Goal: Communication & Community: Ask a question

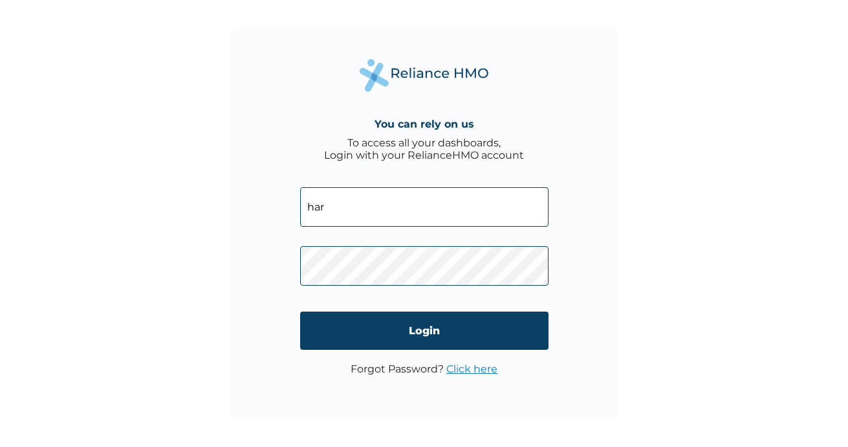
type input "[EMAIL_ADDRESS][DOMAIN_NAME]"
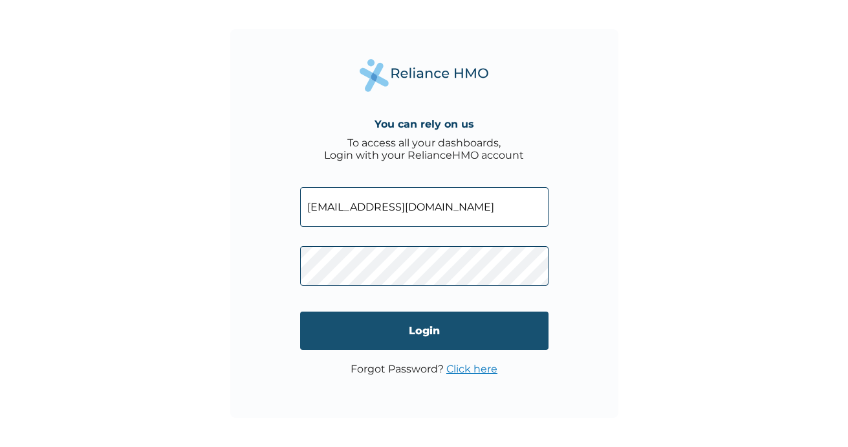
click at [315, 329] on input "Login" at bounding box center [424, 330] width 249 height 38
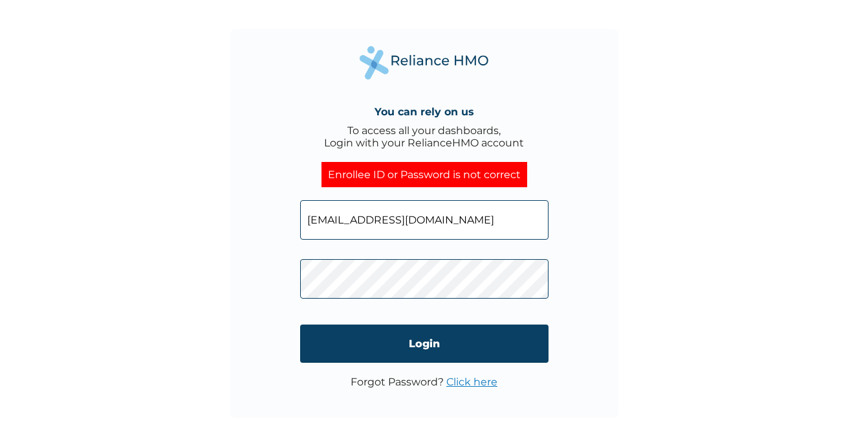
click at [298, 285] on div "You can rely on us To access all your dashboards, Login with your RelianceHMO a…" at bounding box center [424, 223] width 388 height 388
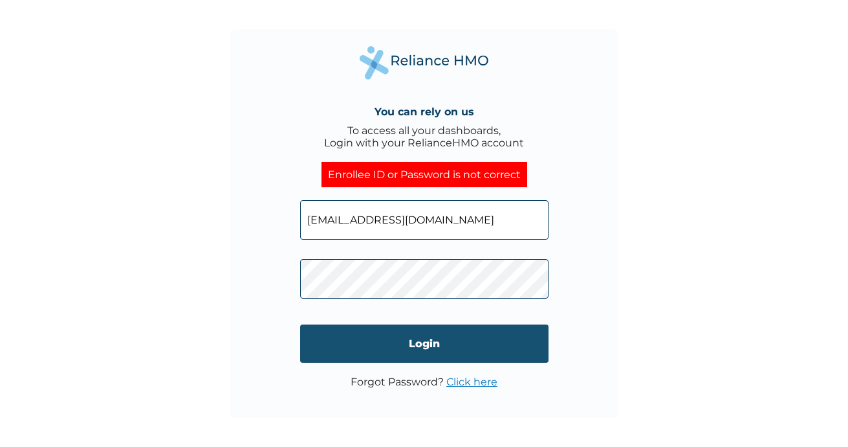
click at [313, 334] on input "Login" at bounding box center [424, 343] width 249 height 38
click at [340, 338] on input "Login" at bounding box center [424, 343] width 249 height 38
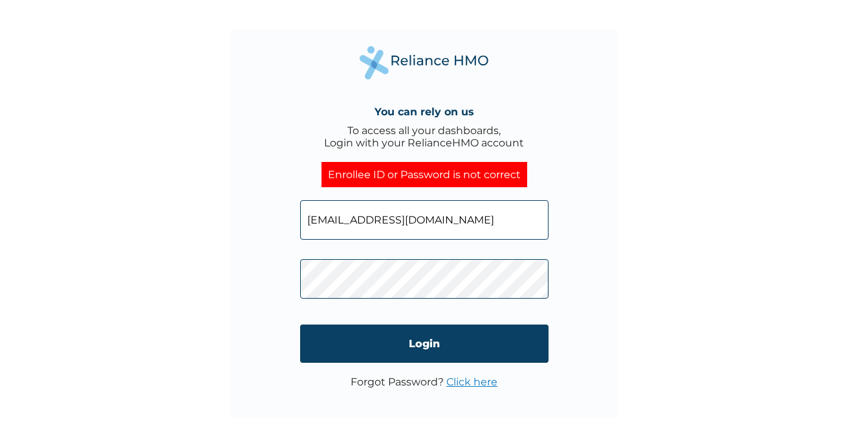
click at [295, 285] on div "You can rely on us To access all your dashboards, Login with your RelianceHMO a…" at bounding box center [424, 223] width 388 height 388
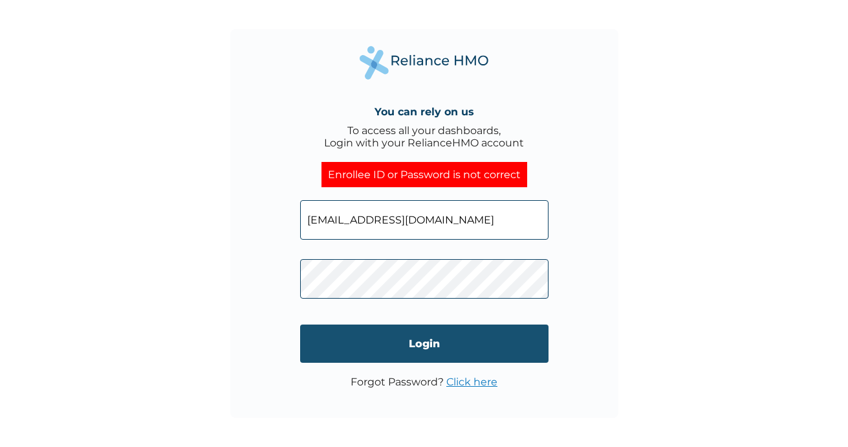
click at [415, 342] on input "Login" at bounding box center [424, 343] width 249 height 38
click at [368, 344] on input "Login" at bounding box center [424, 343] width 249 height 38
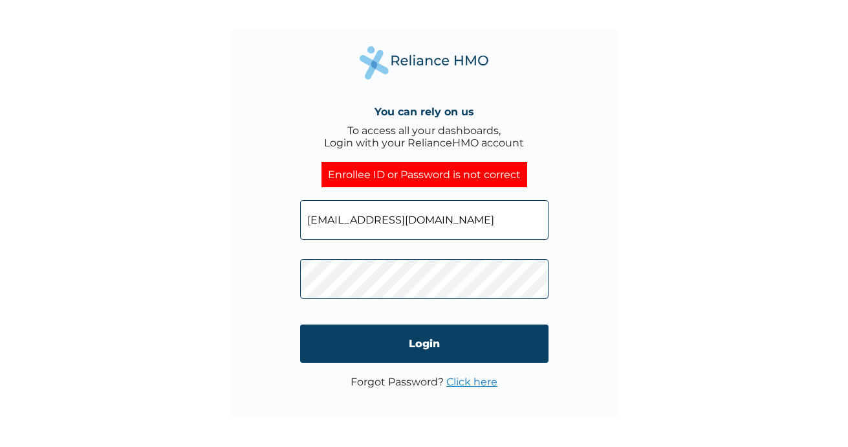
click at [288, 298] on div "You can rely on us To access all your dashboards, Login with your RelianceHMO a…" at bounding box center [424, 223] width 388 height 388
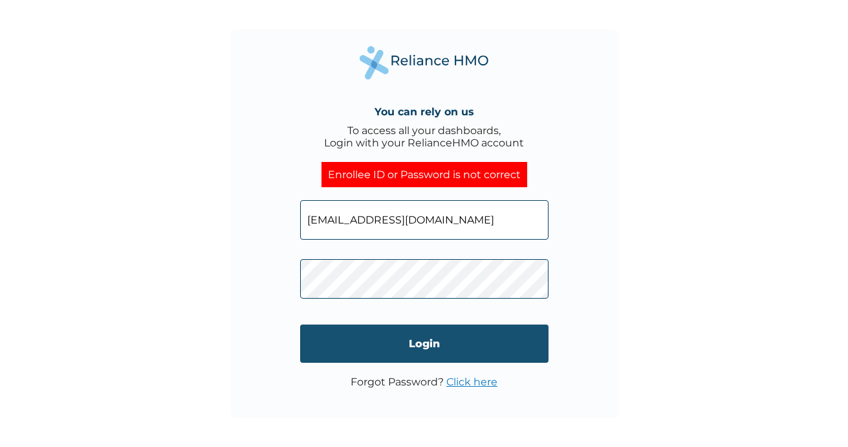
click at [353, 344] on input "Login" at bounding box center [424, 343] width 249 height 38
click at [404, 337] on input "Login" at bounding box center [424, 343] width 249 height 38
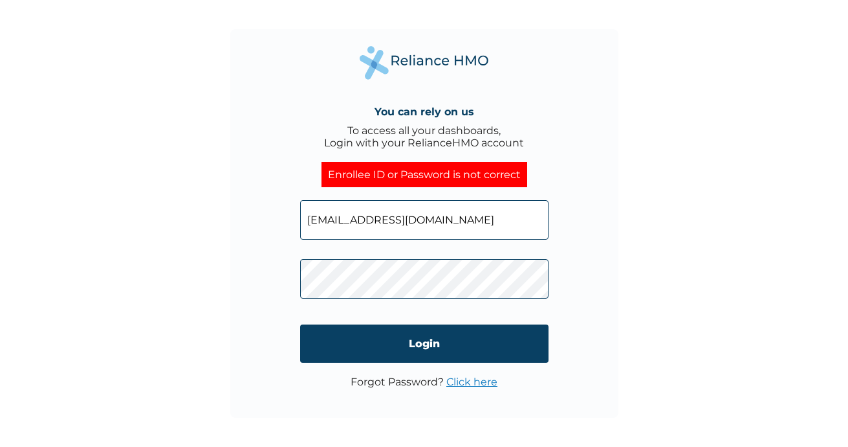
click at [465, 385] on link "Click here" at bounding box center [472, 381] width 51 height 12
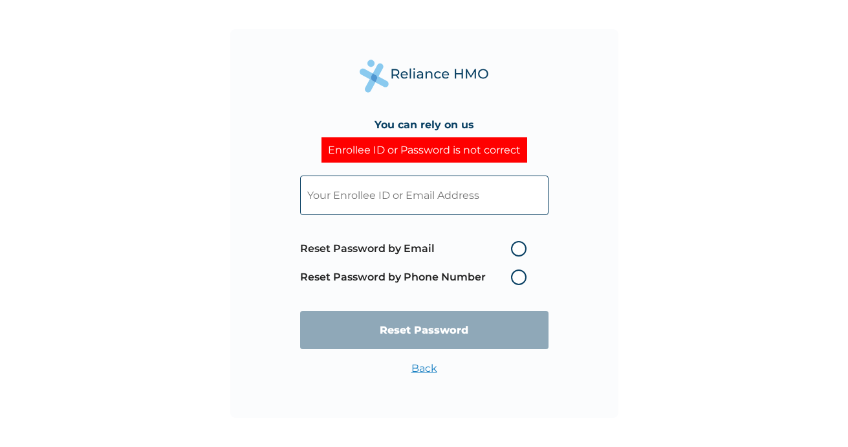
click at [516, 245] on label "Reset Password by Email" at bounding box center [416, 249] width 233 height 16
click at [514, 245] on input "Reset Password by Email" at bounding box center [503, 248] width 21 height 21
radio input "true"
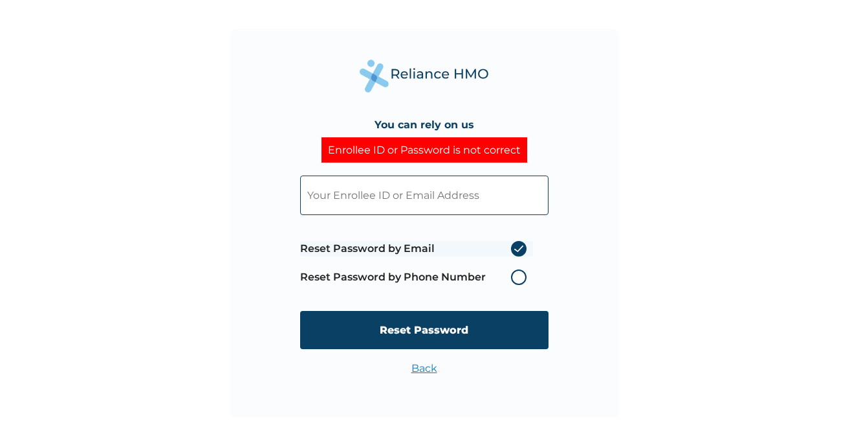
click at [519, 277] on label "Reset Password by Phone Number" at bounding box center [416, 277] width 233 height 16
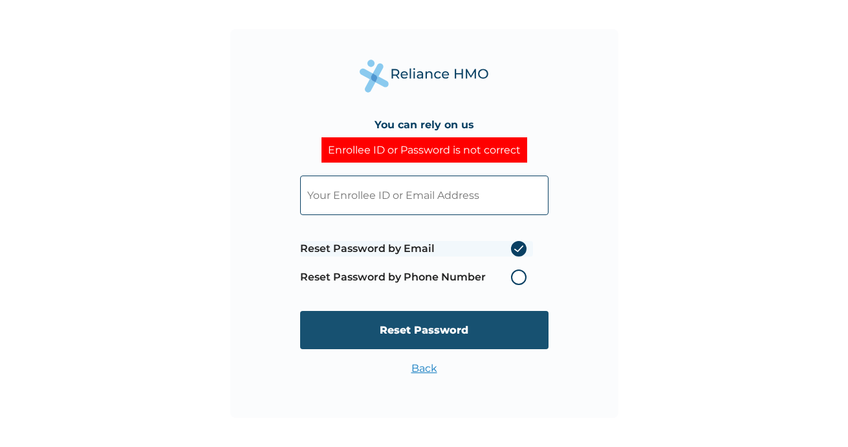
click at [478, 335] on input "Reset Password" at bounding box center [424, 330] width 249 height 38
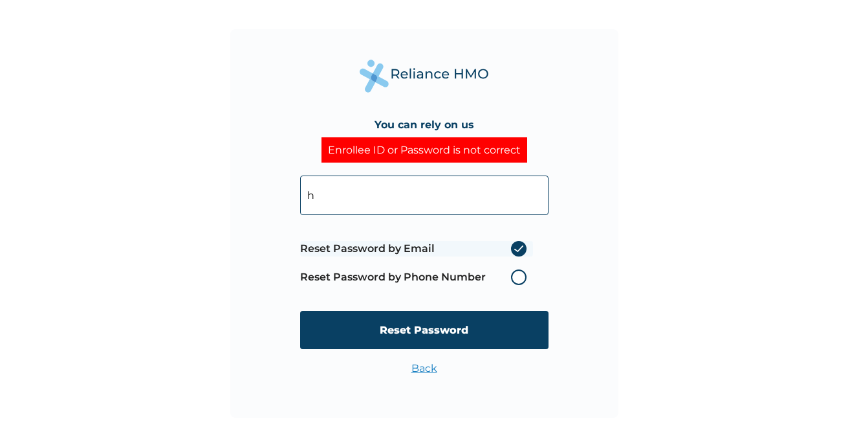
type input "harmony.okim@fastcredit-ng.com"
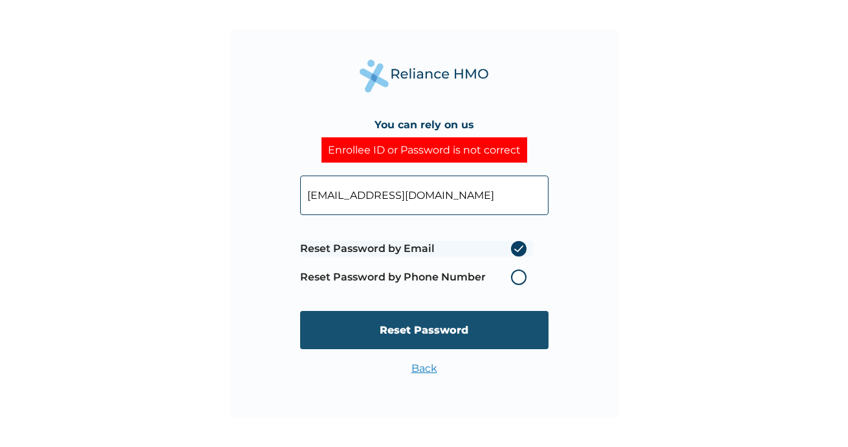
click at [414, 317] on input "Reset Password" at bounding box center [424, 330] width 249 height 38
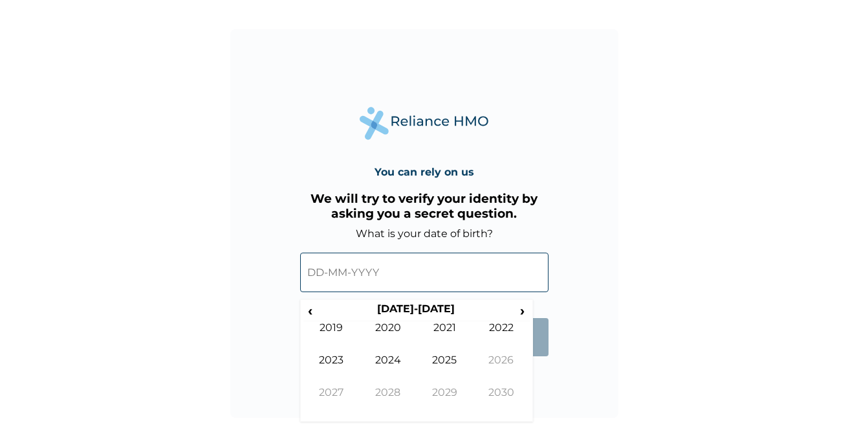
click at [388, 278] on input "text" at bounding box center [424, 271] width 249 height 39
click at [313, 308] on span "‹" at bounding box center [311, 310] width 14 height 16
click at [381, 384] on td "1994" at bounding box center [388, 369] width 57 height 32
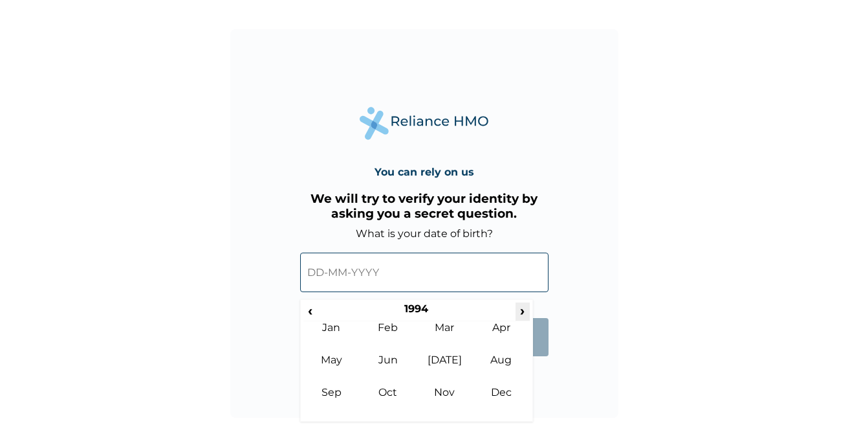
click at [522, 308] on span "›" at bounding box center [523, 310] width 14 height 16
click at [499, 397] on td "Dec" at bounding box center [501, 402] width 57 height 32
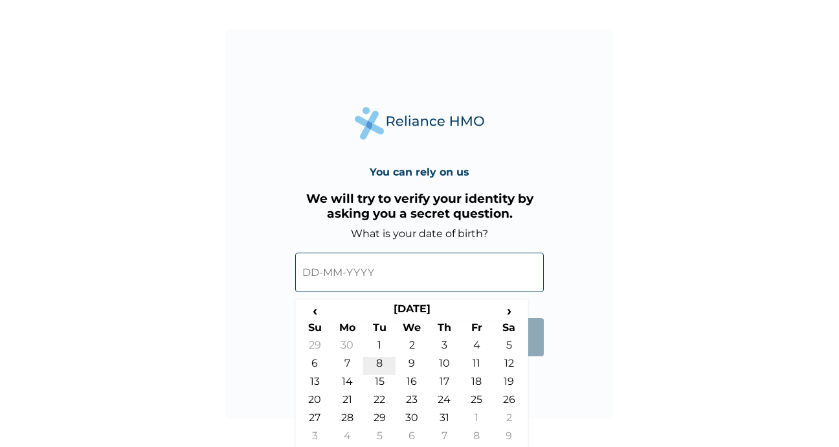
click at [379, 367] on td "8" at bounding box center [379, 366] width 32 height 18
type input "08-12-1998"
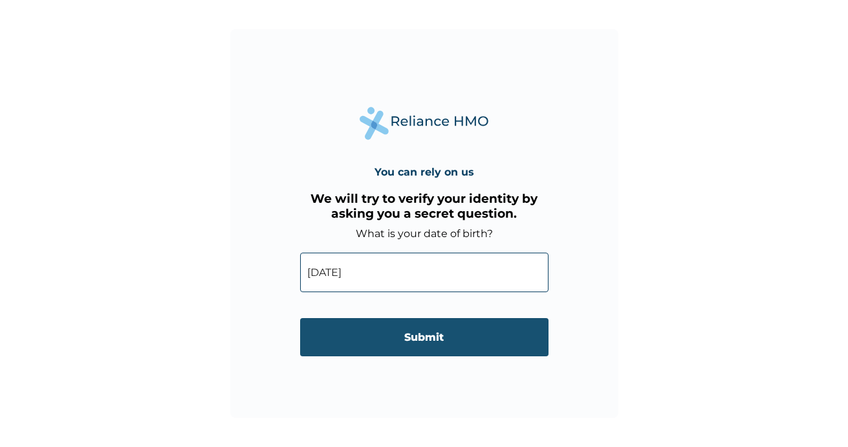
click at [397, 337] on input "Submit" at bounding box center [424, 337] width 249 height 38
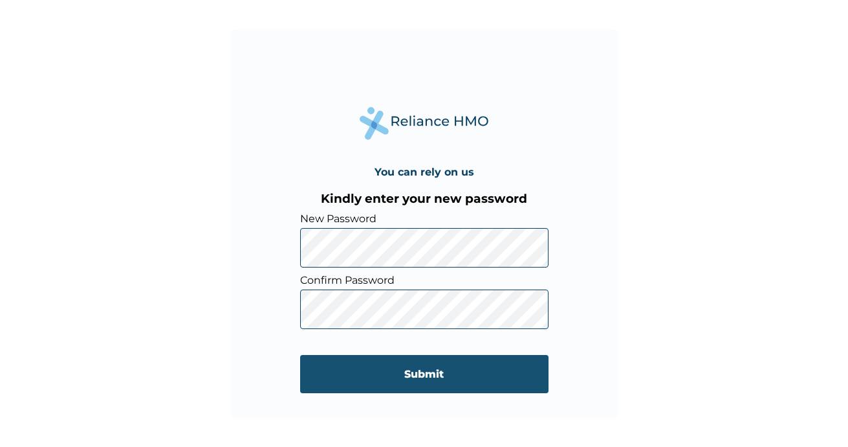
click at [318, 370] on input "Submit" at bounding box center [424, 374] width 249 height 38
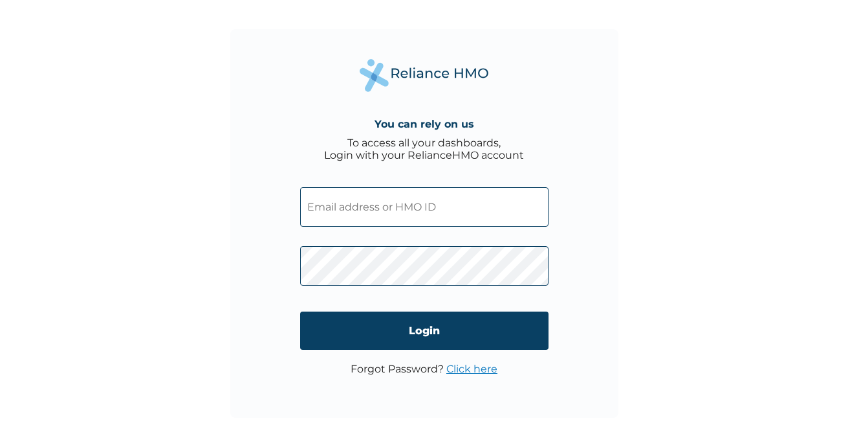
click at [421, 203] on input "text" at bounding box center [424, 206] width 249 height 39
click at [415, 211] on input "h" at bounding box center [424, 206] width 249 height 39
type input "harmony.okim@fastcredit-ng.com"
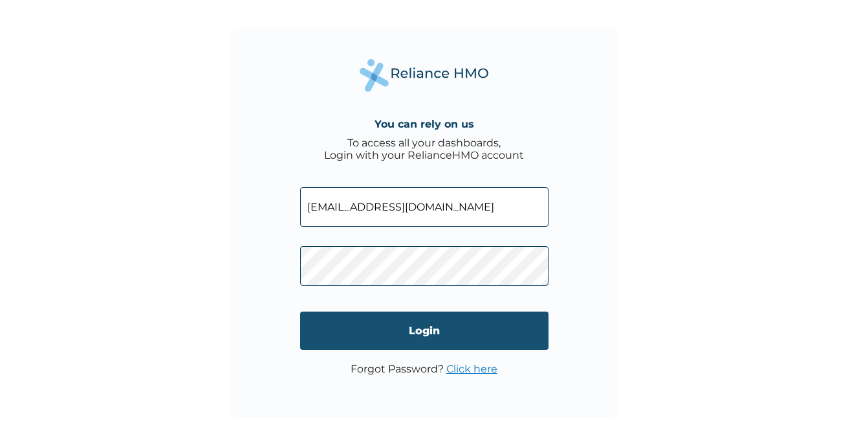
click at [420, 337] on input "Login" at bounding box center [424, 330] width 249 height 38
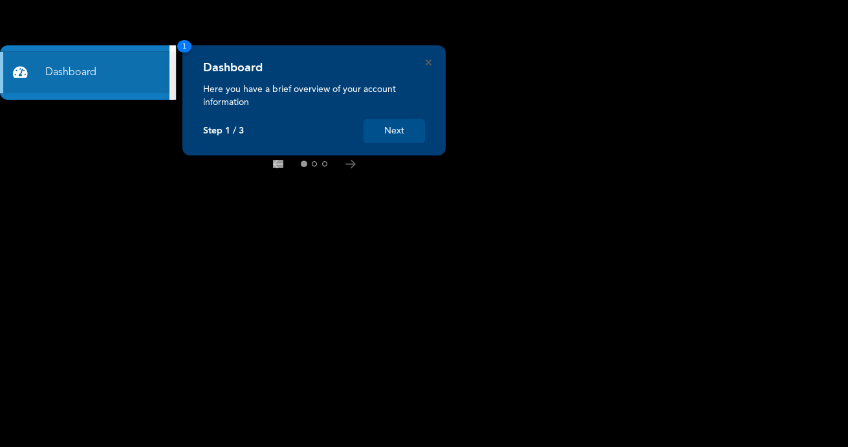
click at [402, 126] on button "Next" at bounding box center [394, 131] width 61 height 24
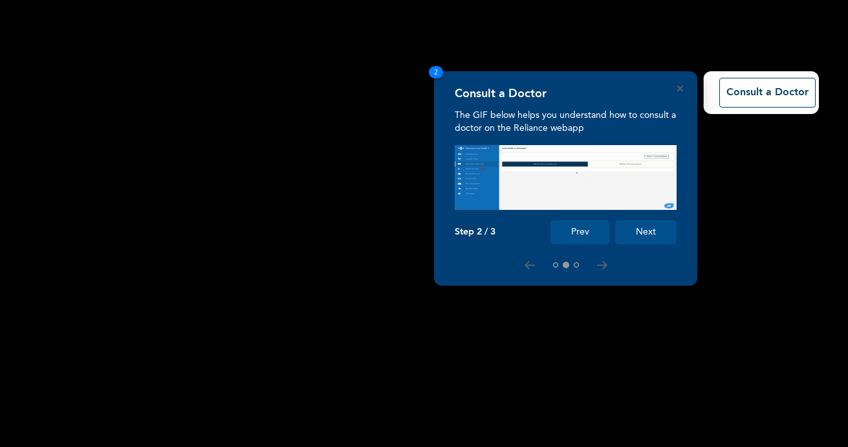
click at [633, 225] on button "Next" at bounding box center [645, 232] width 61 height 24
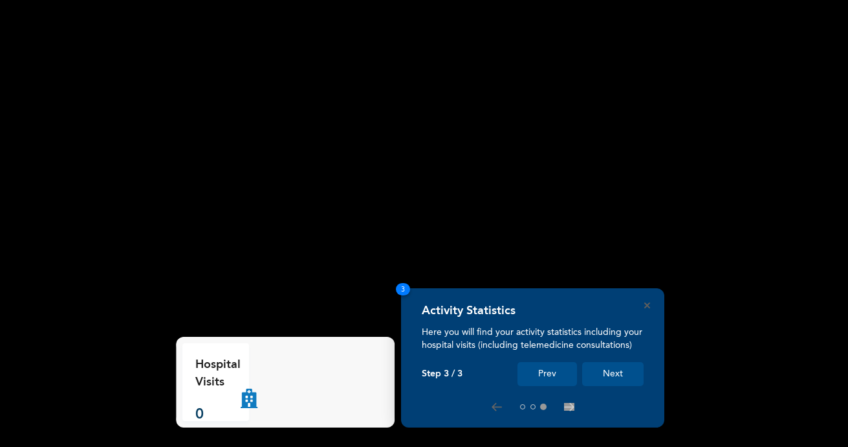
click at [617, 368] on button "Next" at bounding box center [612, 374] width 61 height 24
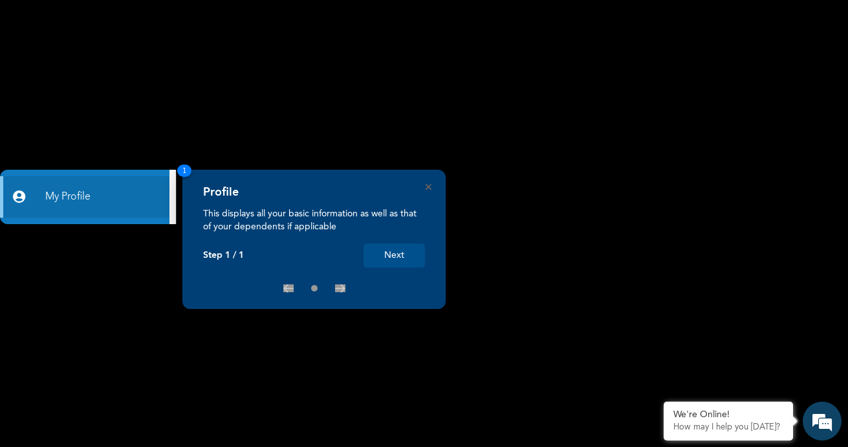
click at [396, 253] on button "Next" at bounding box center [394, 255] width 61 height 24
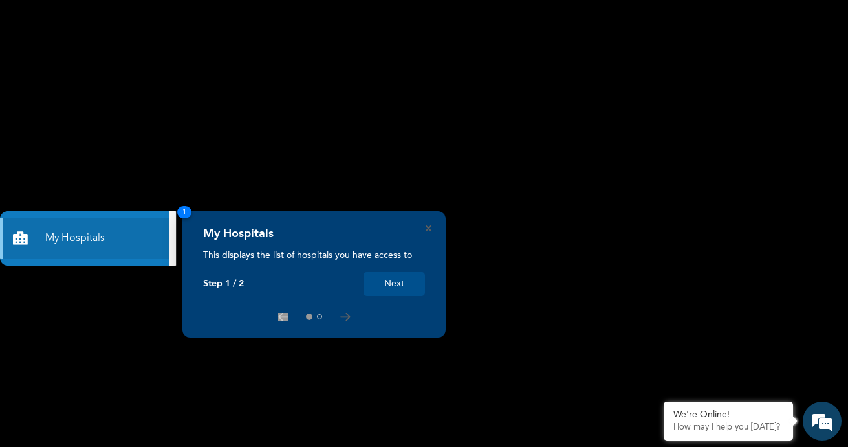
click at [390, 283] on button "Next" at bounding box center [394, 284] width 61 height 24
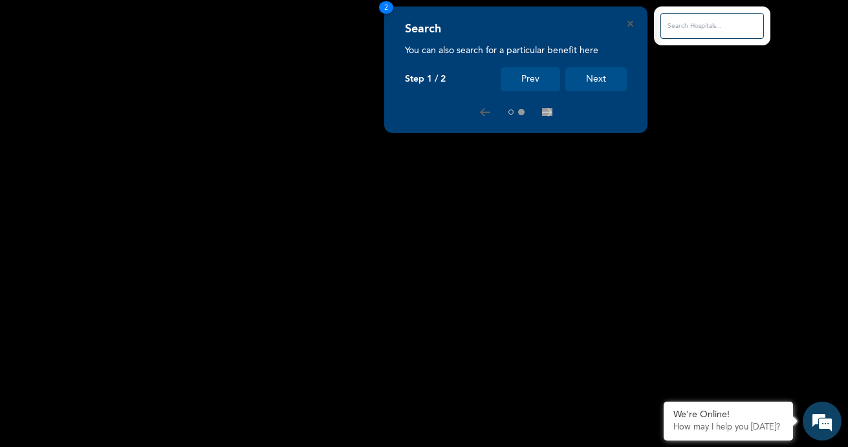
click at [590, 71] on button "Next" at bounding box center [596, 79] width 61 height 24
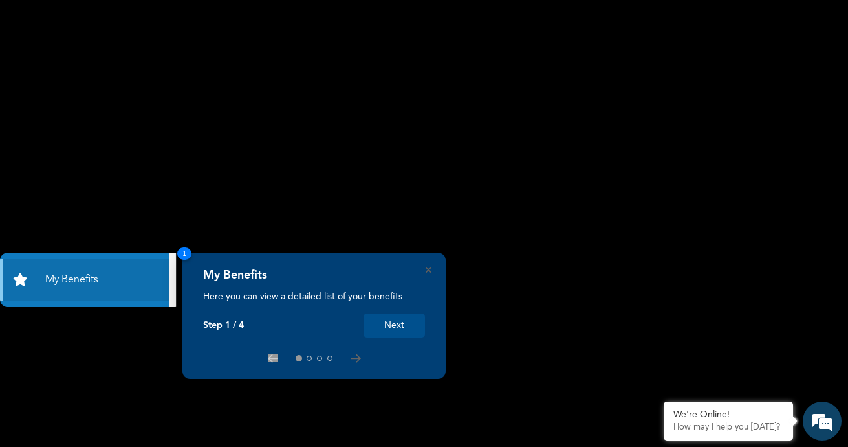
click at [390, 327] on button "Next" at bounding box center [394, 325] width 61 height 24
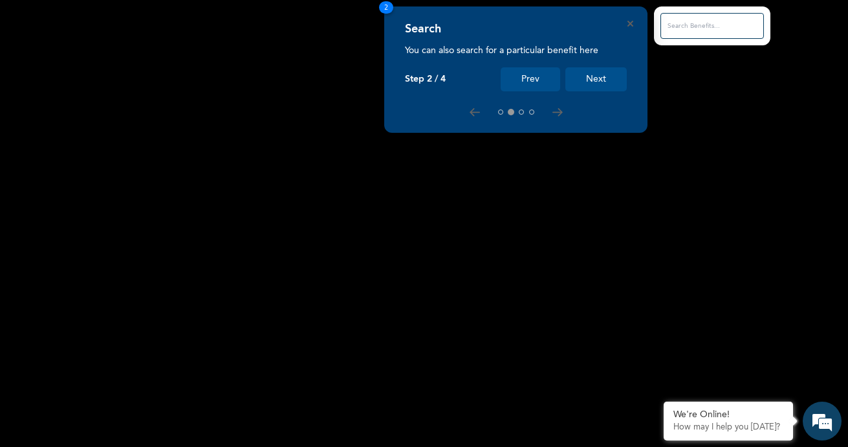
click at [597, 82] on button "Next" at bounding box center [596, 79] width 61 height 24
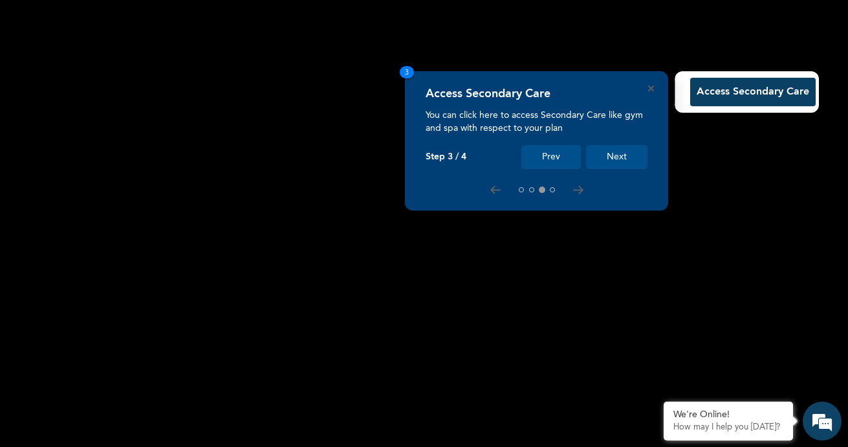
click at [621, 157] on button "Next" at bounding box center [616, 157] width 61 height 24
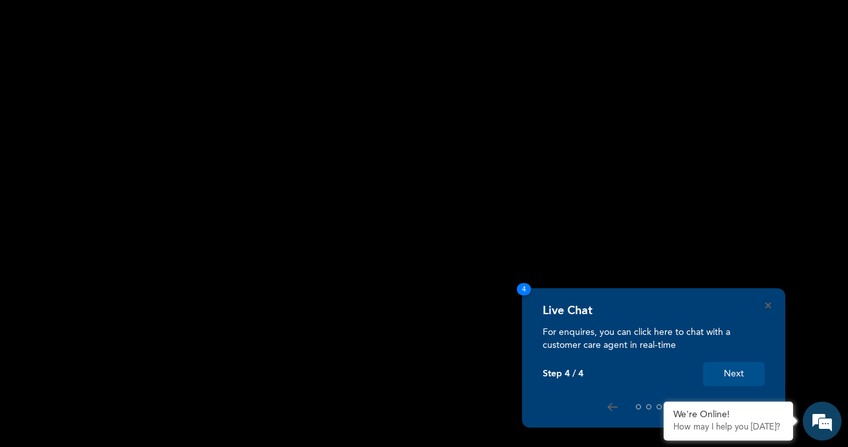
click at [749, 373] on button "Next" at bounding box center [733, 374] width 61 height 24
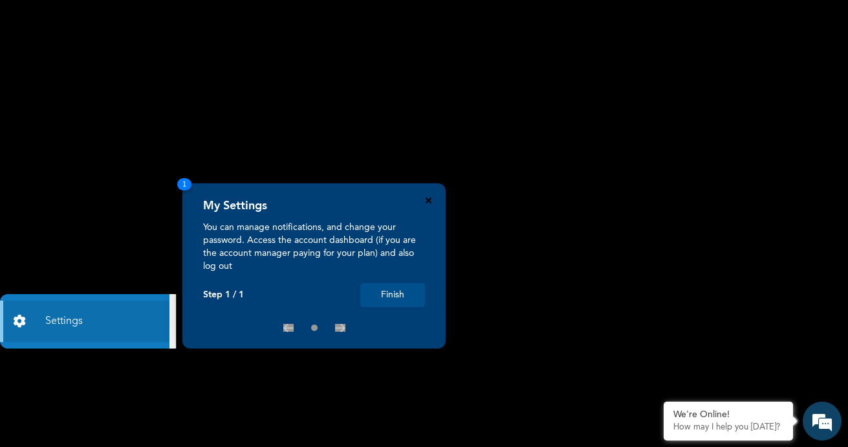
click at [428, 198] on icon "Close" at bounding box center [429, 200] width 6 height 6
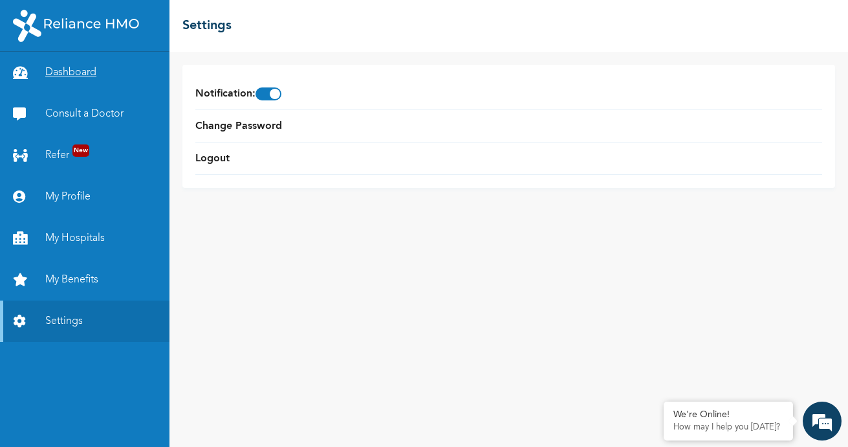
click at [52, 73] on link "Dashboard" at bounding box center [85, 72] width 170 height 41
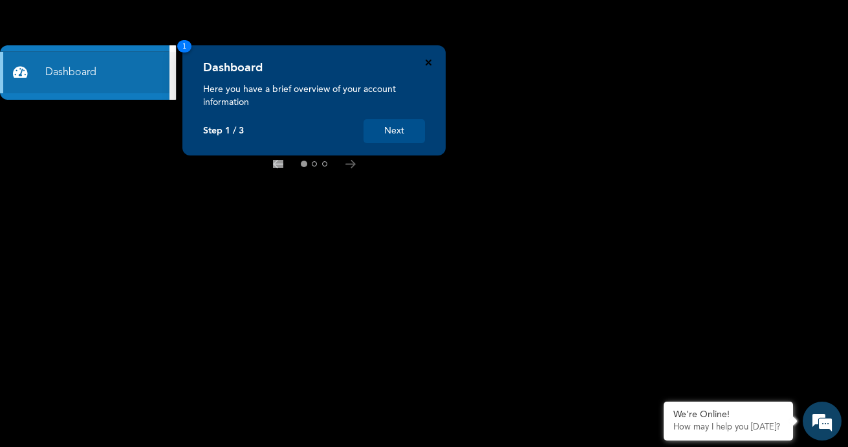
click at [430, 65] on icon "Close" at bounding box center [429, 63] width 6 height 6
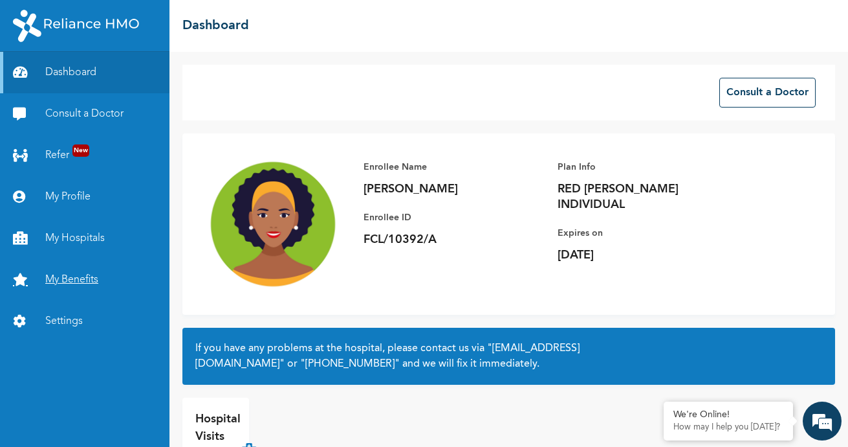
click at [48, 276] on link "My Benefits" at bounding box center [85, 279] width 170 height 41
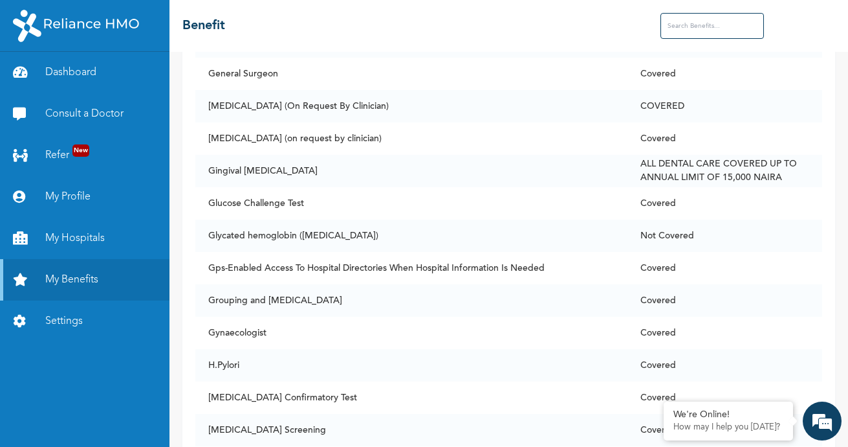
scroll to position [3528, 0]
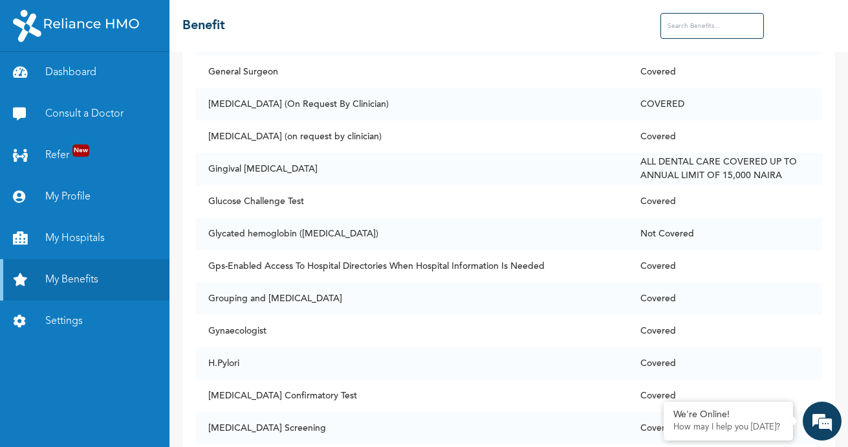
click at [701, 29] on input "text" at bounding box center [713, 26] width 104 height 26
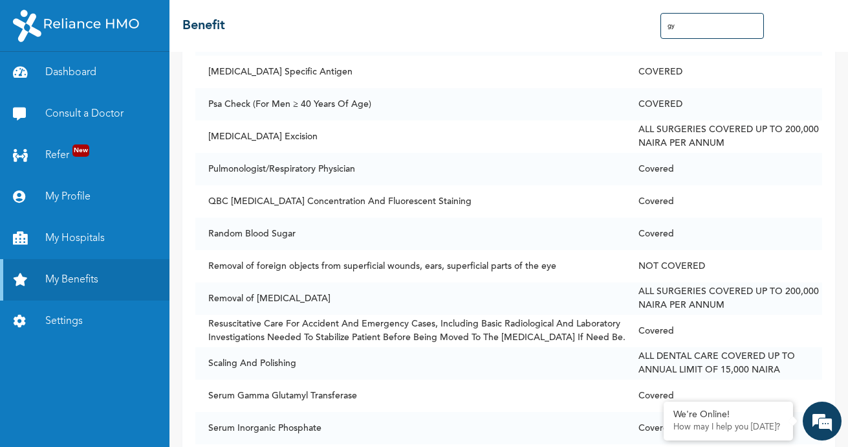
scroll to position [0, 0]
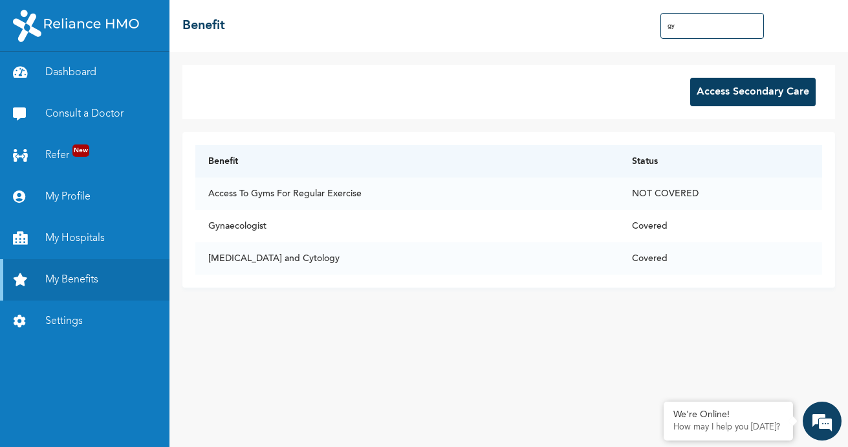
type input "g"
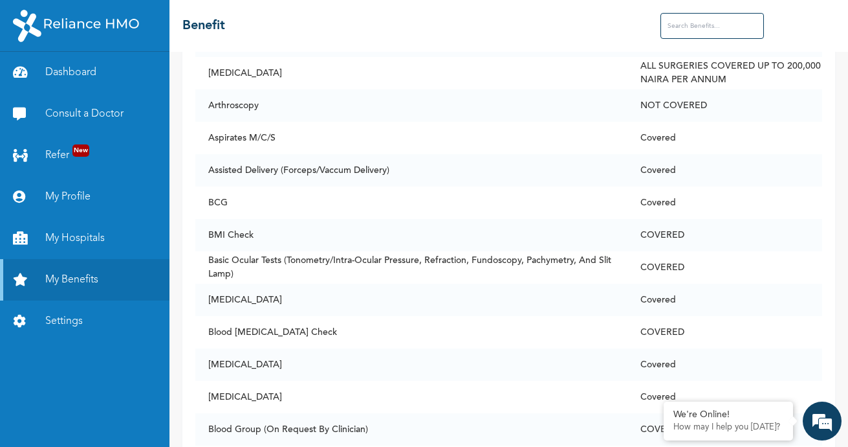
scroll to position [615, 0]
click at [568, 351] on td "[MEDICAL_DATA]" at bounding box center [411, 364] width 432 height 32
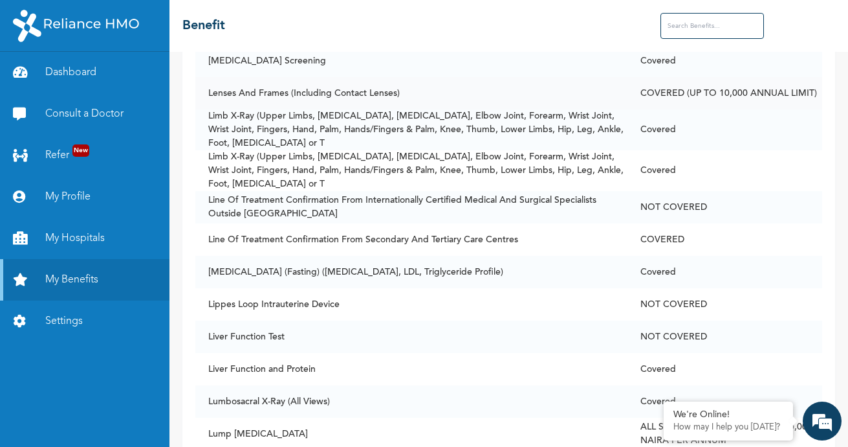
scroll to position [4944, 0]
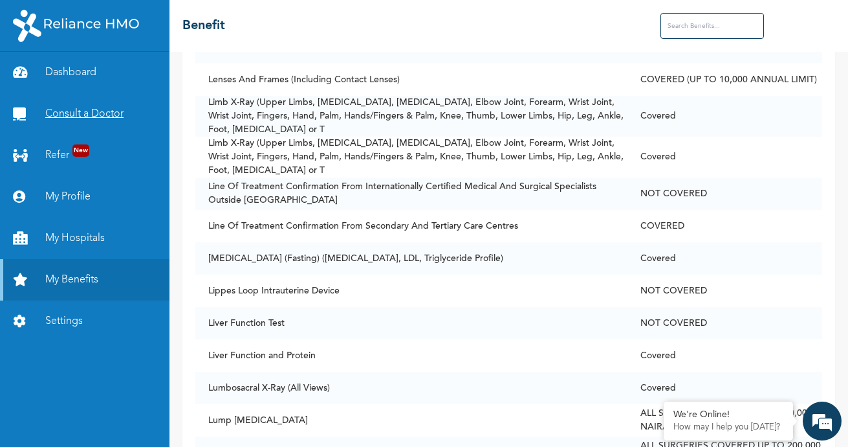
click at [45, 111] on link "Consult a Doctor" at bounding box center [85, 113] width 170 height 41
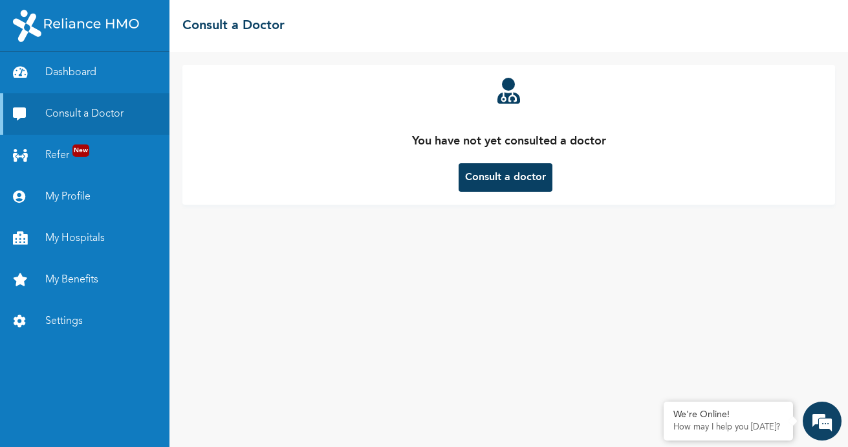
click at [481, 171] on button "Consult a doctor" at bounding box center [506, 177] width 94 height 28
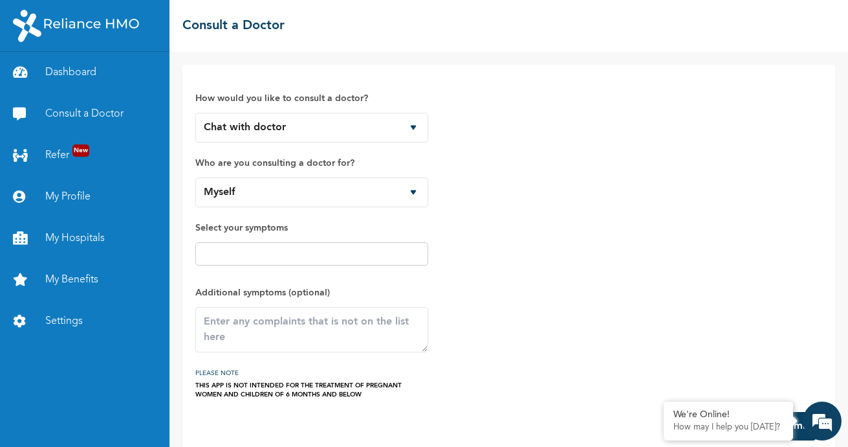
scroll to position [19, 0]
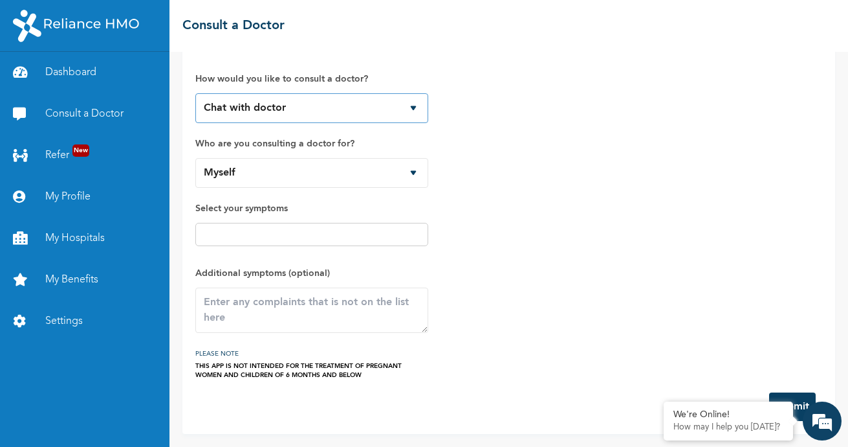
click at [415, 109] on select "Chat with doctor Phone Call" at bounding box center [311, 108] width 233 height 30
click at [526, 144] on div "How would you like to consult a doctor? Chat with doctor Phone Call Who are you…" at bounding box center [508, 218] width 627 height 321
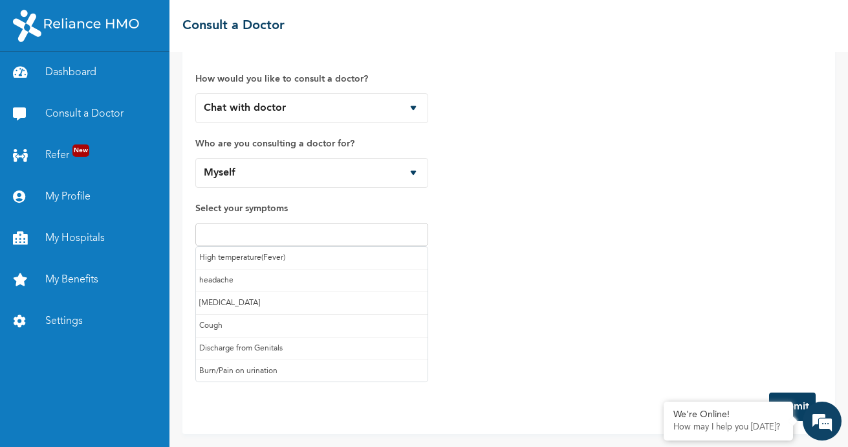
click at [368, 240] on input "text" at bounding box center [311, 235] width 225 height 16
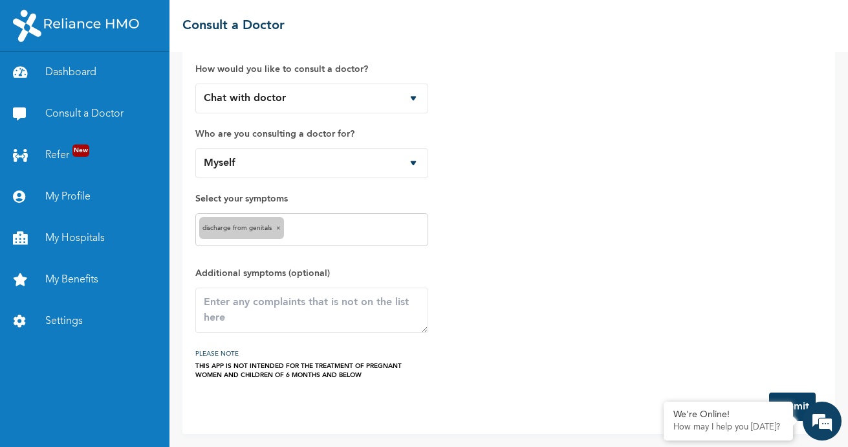
scroll to position [29, 0]
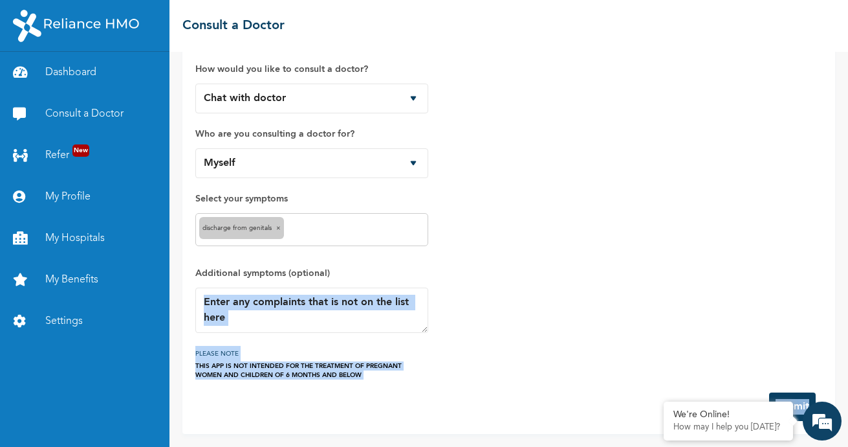
drag, startPoint x: 826, startPoint y: 408, endPoint x: 782, endPoint y: 267, distance: 147.0
click at [782, 267] on body "Dashboard Consult a Doctor Refer New My Profile My Hospitals My Benefits Settin…" at bounding box center [424, 223] width 848 height 447
click at [782, 267] on div "How would you like to consult a doctor? Chat with doctor Phone Call Who are you…" at bounding box center [508, 214] width 627 height 331
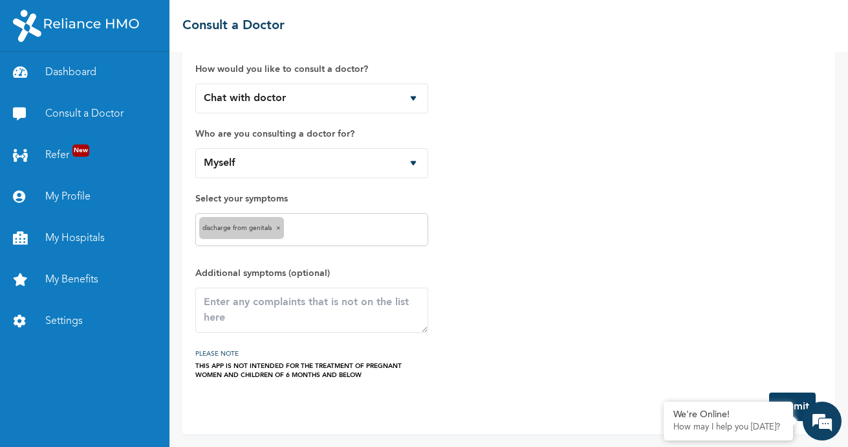
click at [795, 398] on button "Submit" at bounding box center [792, 406] width 47 height 28
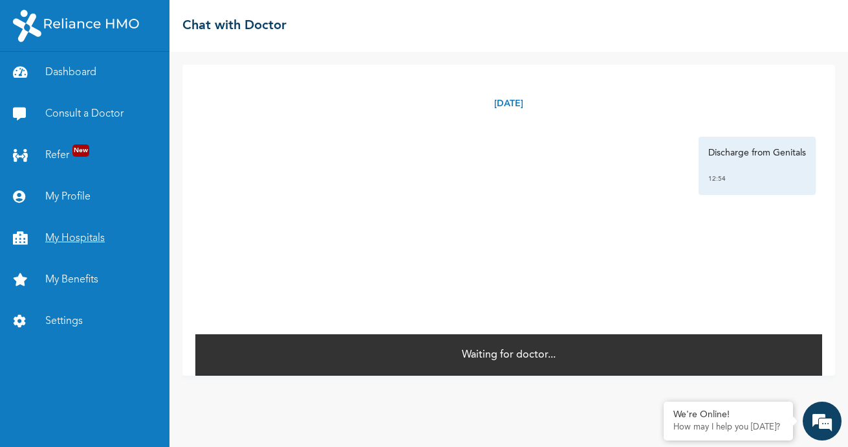
click at [86, 234] on link "My Hospitals" at bounding box center [85, 237] width 170 height 41
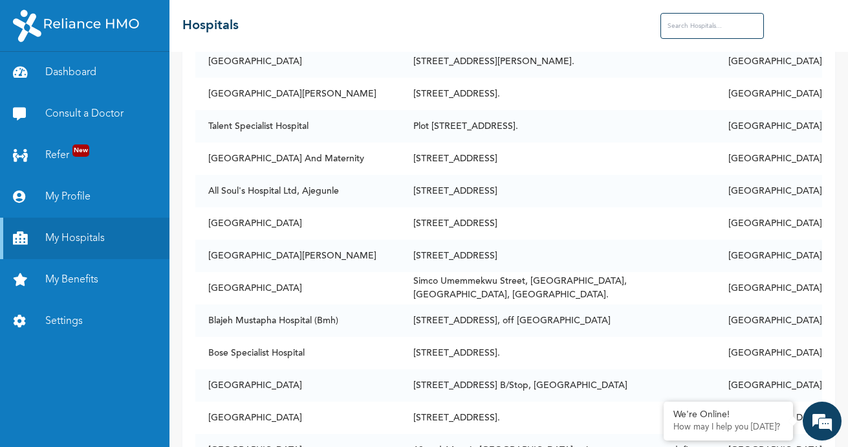
scroll to position [808, 0]
click at [703, 32] on input "text" at bounding box center [713, 26] width 104 height 26
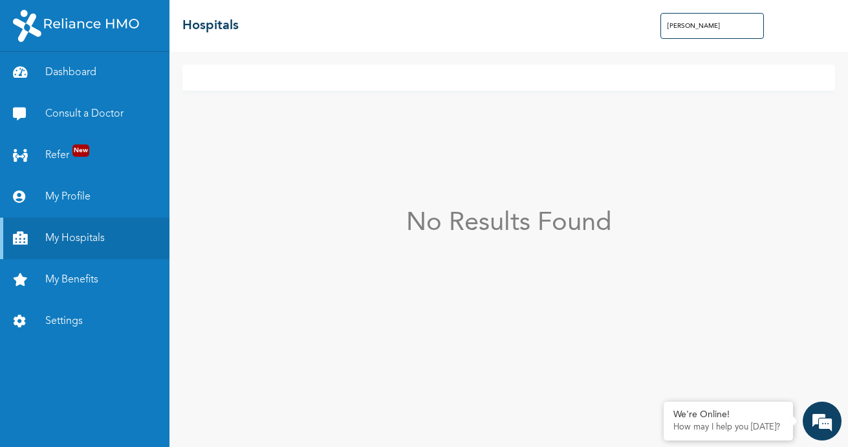
scroll to position [0, 0]
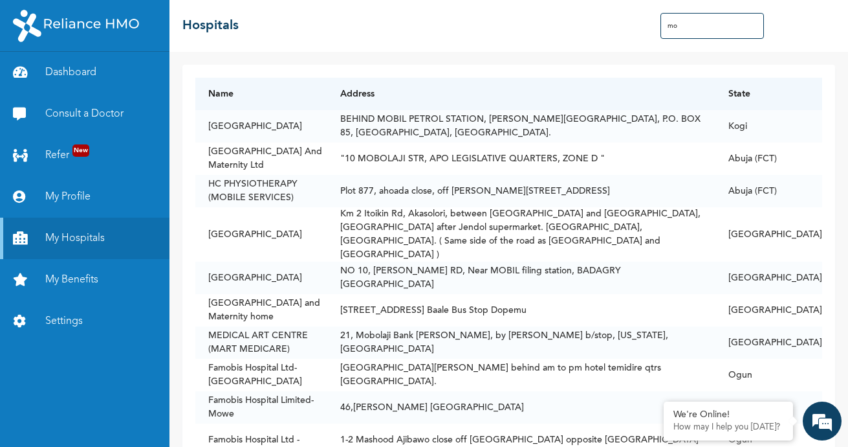
type input "m"
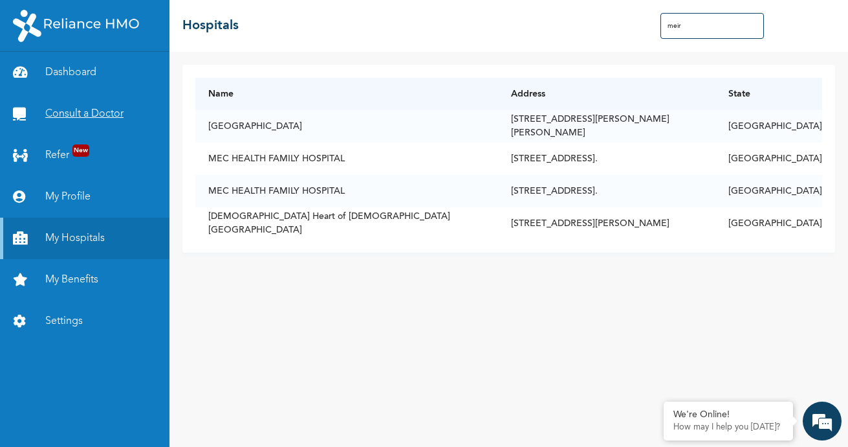
type input "meir"
click at [89, 111] on link "Consult a Doctor" at bounding box center [85, 113] width 170 height 41
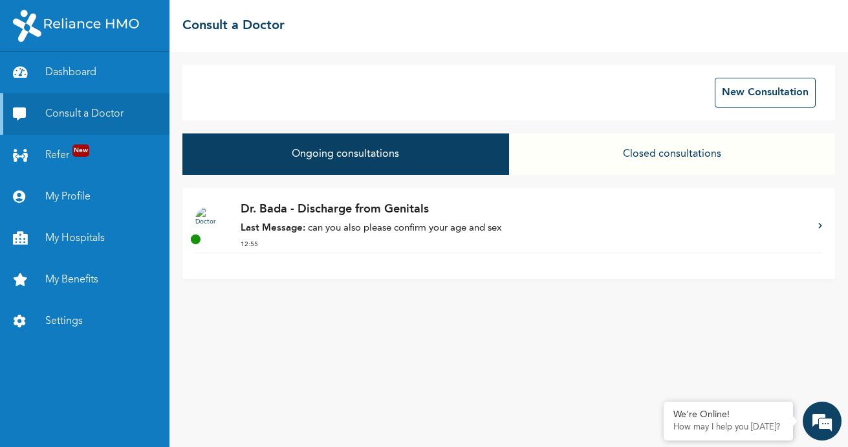
click at [496, 232] on p "Last Message: can you also please confirm your age and sex" at bounding box center [523, 228] width 565 height 15
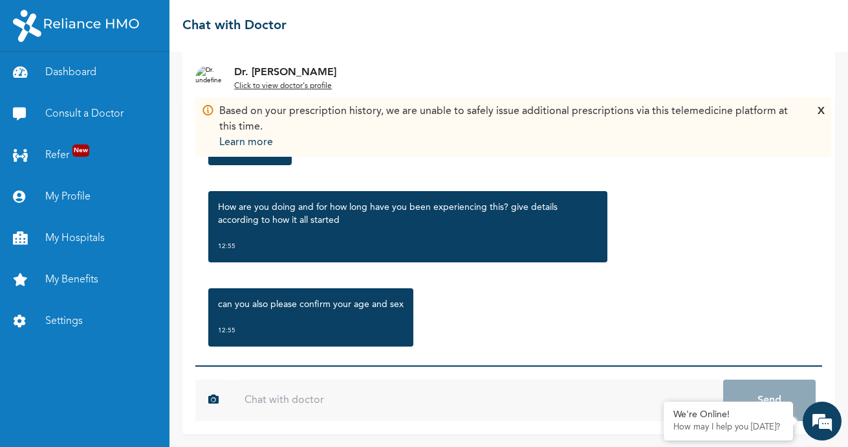
scroll to position [157, 0]
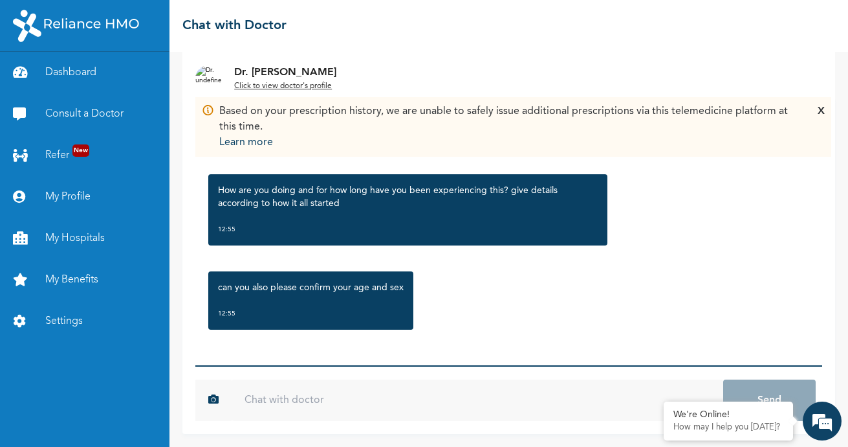
click at [437, 400] on input "text" at bounding box center [478, 399] width 492 height 41
type input "Good afternoon"
click at [724, 379] on button "Send" at bounding box center [770, 399] width 93 height 41
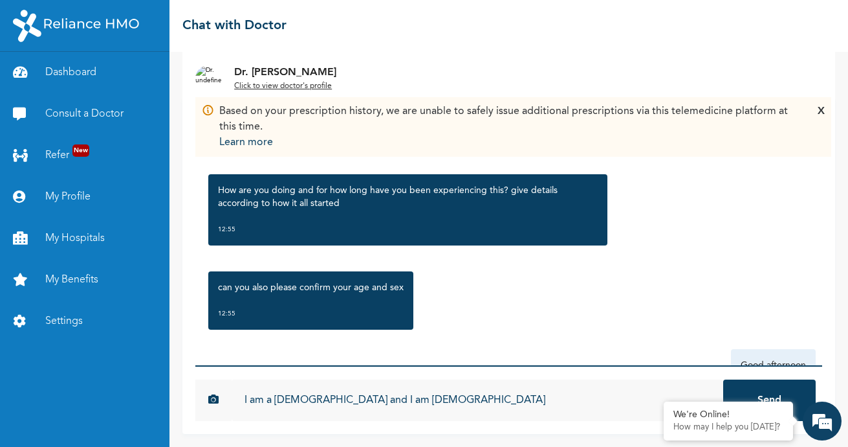
type input "I am a [DEMOGRAPHIC_DATA] and I am [DEMOGRAPHIC_DATA]"
click at [724, 379] on button "Send" at bounding box center [770, 399] width 93 height 41
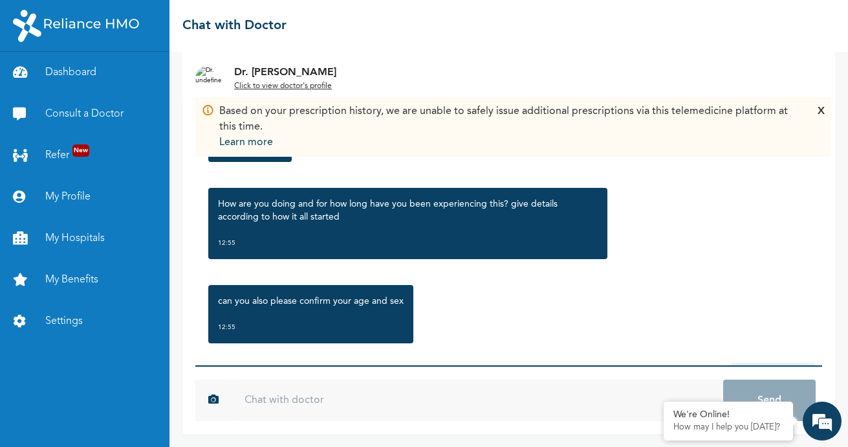
scroll to position [299, 0]
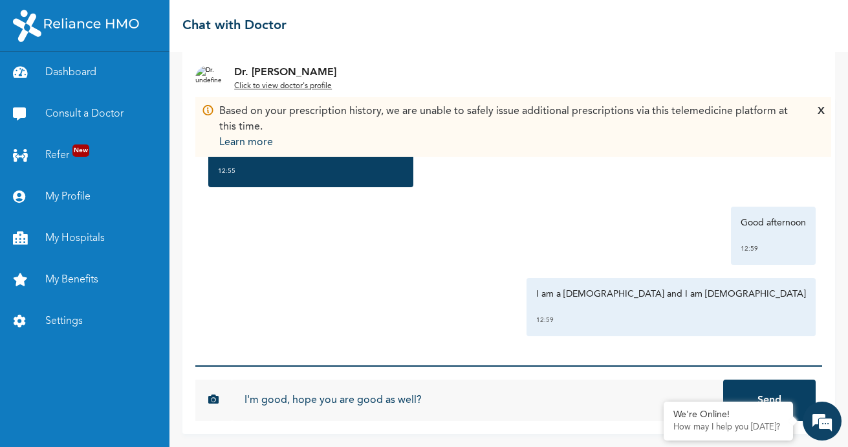
type input "I'm good, hope you are good as well?"
click at [724, 379] on button "Send" at bounding box center [770, 399] width 93 height 41
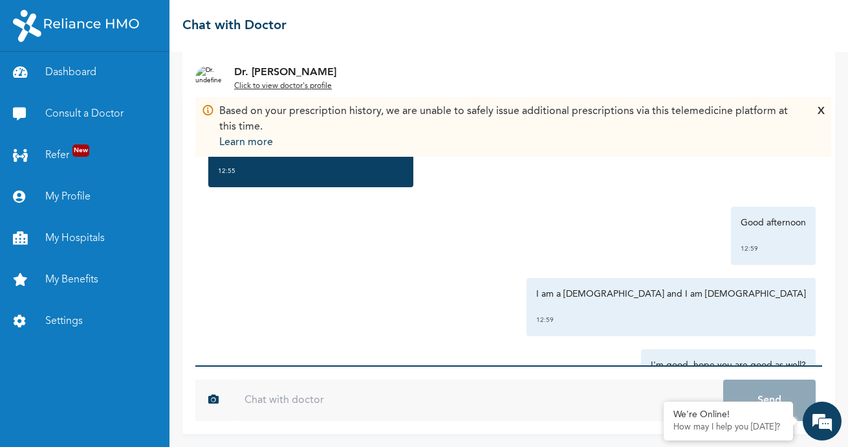
scroll to position [370, 0]
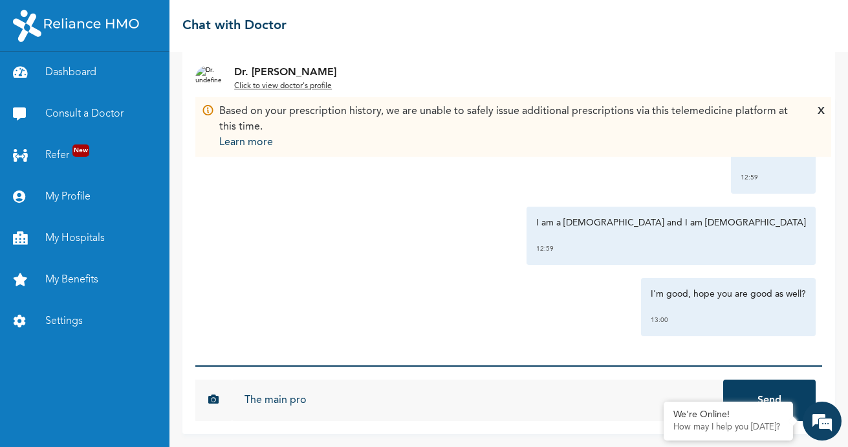
click at [281, 84] on u "Click to view doctor's profile" at bounding box center [283, 86] width 98 height 8
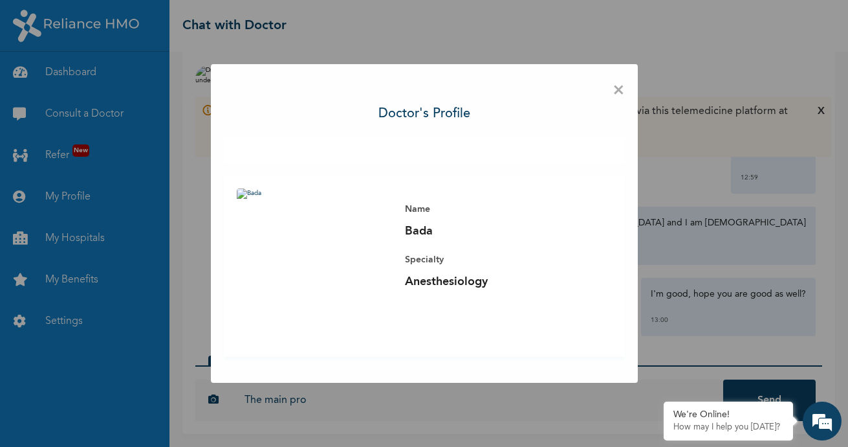
click at [619, 91] on span "×" at bounding box center [619, 90] width 12 height 27
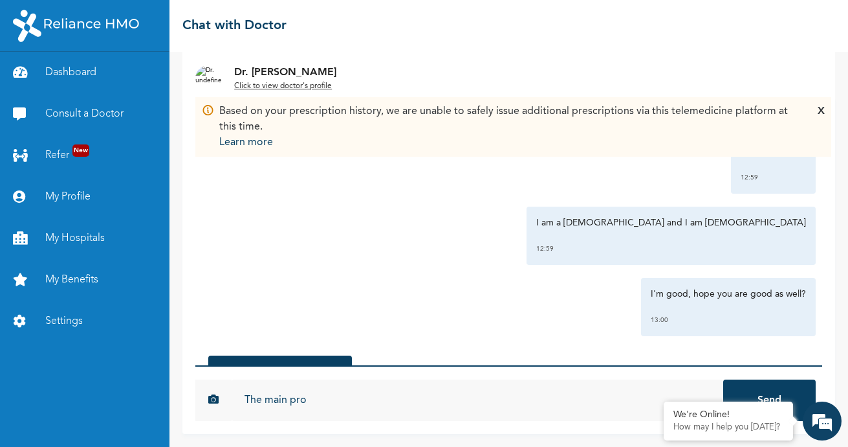
scroll to position [538, 0]
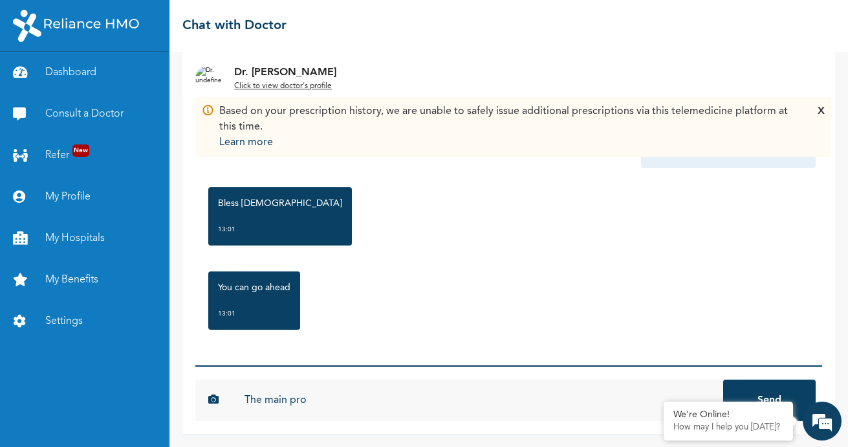
click at [368, 412] on input "The main pro" at bounding box center [478, 399] width 492 height 41
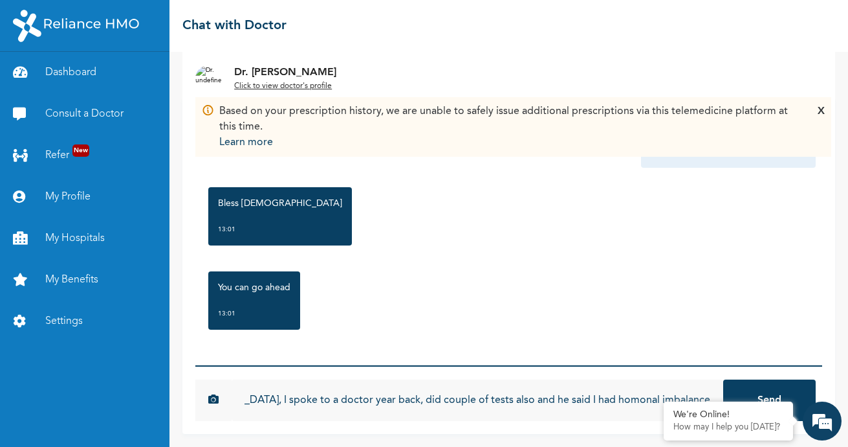
scroll to position [0, 175]
type input "The main problem is [MEDICAL_DATA], I spoke to a doctor year back, did couple o…"
click at [724, 379] on button "Send" at bounding box center [770, 399] width 93 height 41
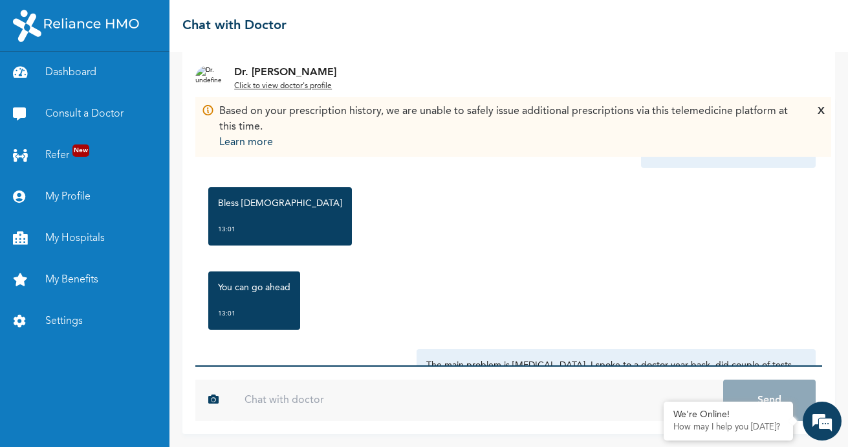
scroll to position [623, 0]
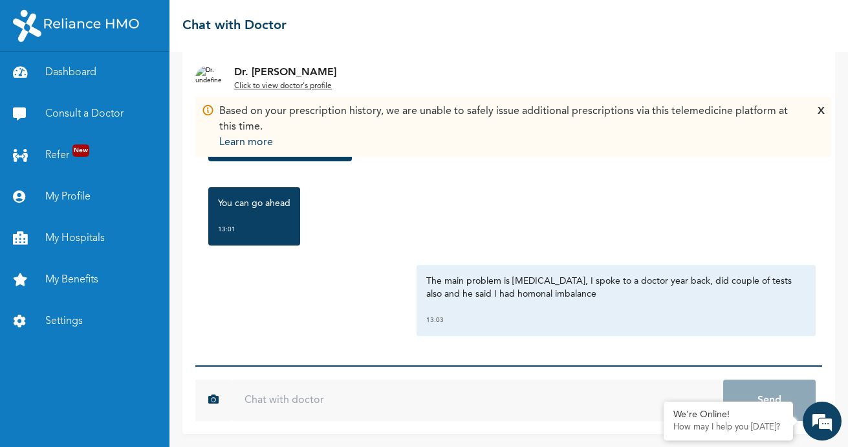
click at [819, 115] on div "X" at bounding box center [821, 127] width 7 height 47
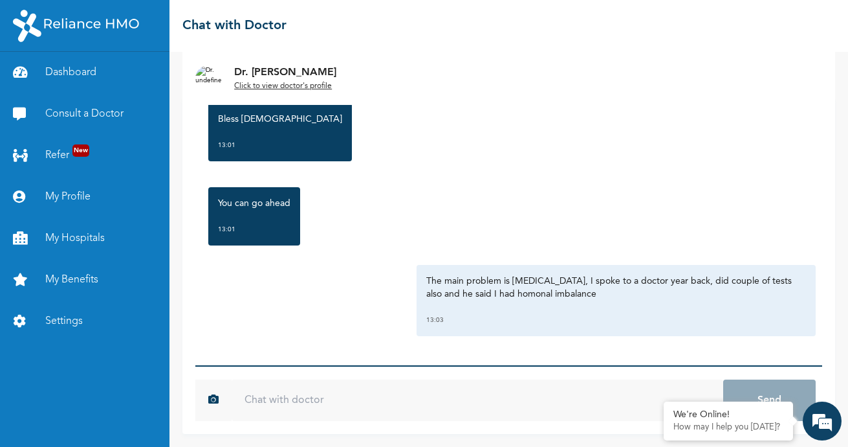
click at [420, 390] on input "text" at bounding box center [478, 399] width 492 height 41
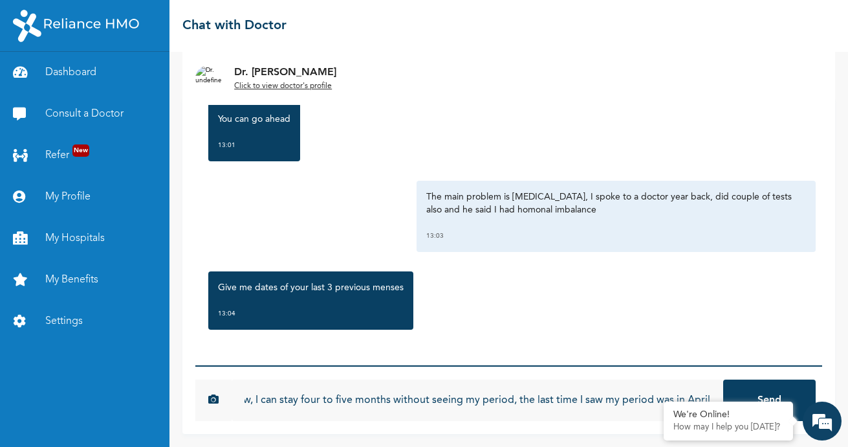
scroll to position [0, 80]
type input "So, for years now, I can stay four to five months without seeing my period, the…"
click at [724, 379] on button "Send" at bounding box center [770, 399] width 93 height 41
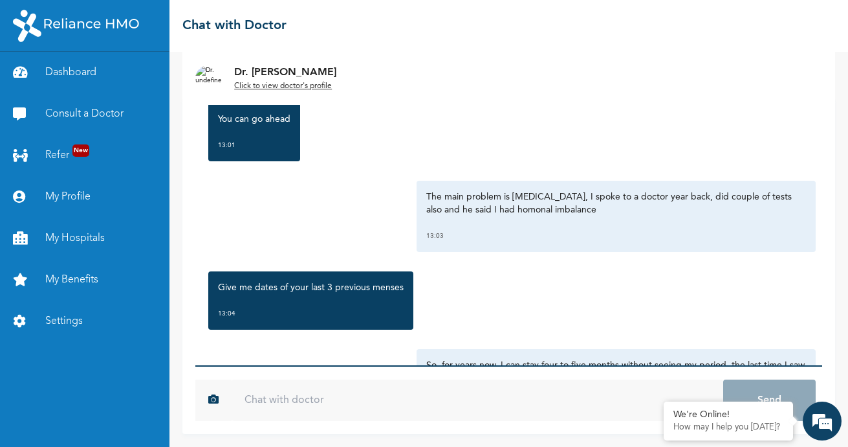
scroll to position [791, 0]
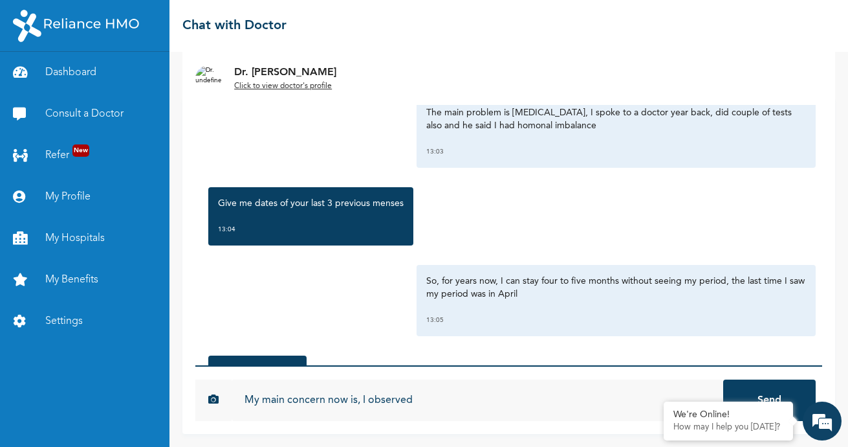
click at [426, 401] on input "My main concern now is, I observed" at bounding box center [478, 399] width 492 height 41
type input "My main concern now is, I observed something [DATE], my"
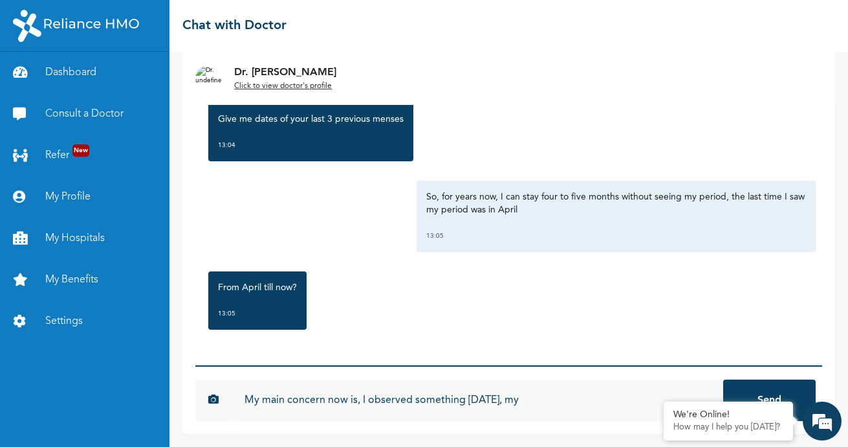
drag, startPoint x: 247, startPoint y: 397, endPoint x: 545, endPoint y: 420, distance: 299.3
click at [545, 420] on input "My main concern now is, I observed something [DATE], my" at bounding box center [478, 399] width 492 height 41
type input "Yes"
click at [724, 379] on button "Send" at bounding box center [770, 399] width 93 height 41
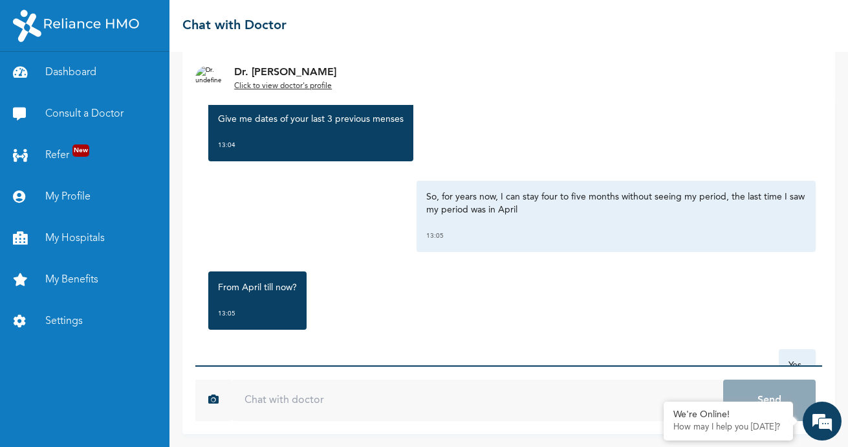
scroll to position [946, 0]
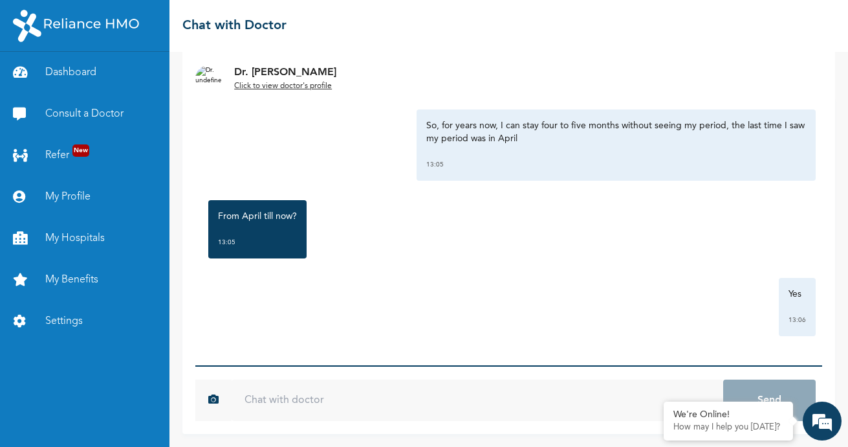
paste input "My main concern now is, I observed something [DATE], my"
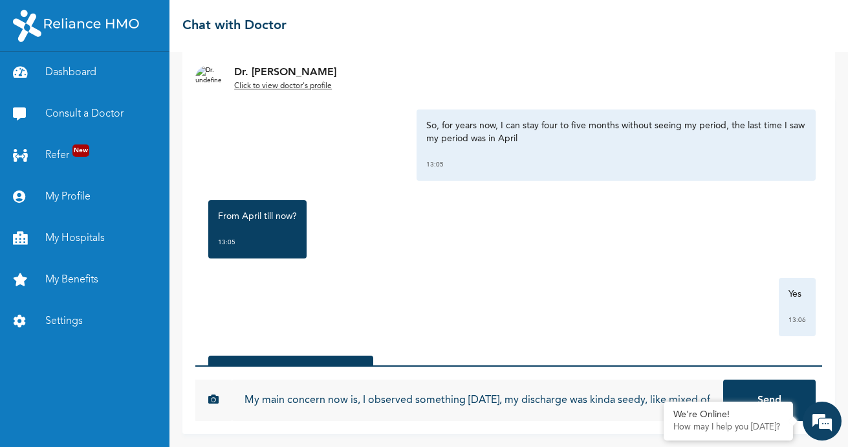
scroll to position [0, 22]
type input "My main concern now is, I observed something [DATE], my discharge was kinda see…"
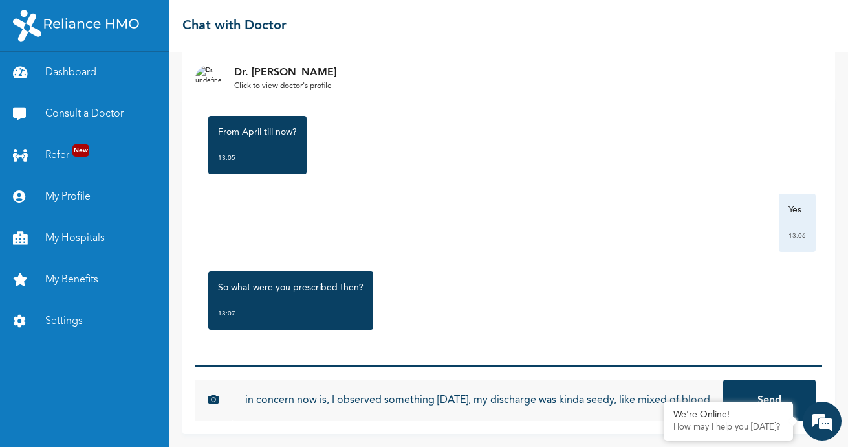
click at [611, 397] on input "My main concern now is, I observed something [DATE], my discharge was kinda see…" at bounding box center [478, 399] width 492 height 41
drag, startPoint x: 705, startPoint y: 392, endPoint x: 158, endPoint y: 370, distance: 547.3
click at [158, 370] on div "Dashboard Consult a Doctor Refer New My Profile My Hospitals My Benefits Settin…" at bounding box center [424, 223] width 848 height 447
type input "I can't remember the prescriptions, but one of the tablets was to be inserted"
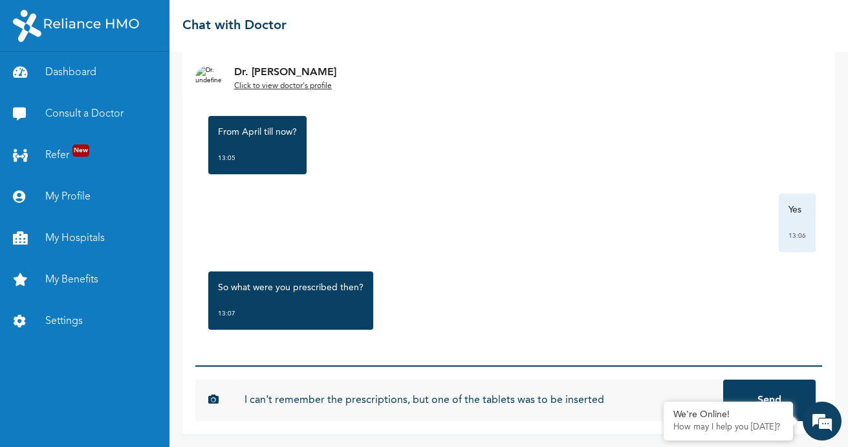
click at [724, 379] on button "Send" at bounding box center [770, 399] width 93 height 41
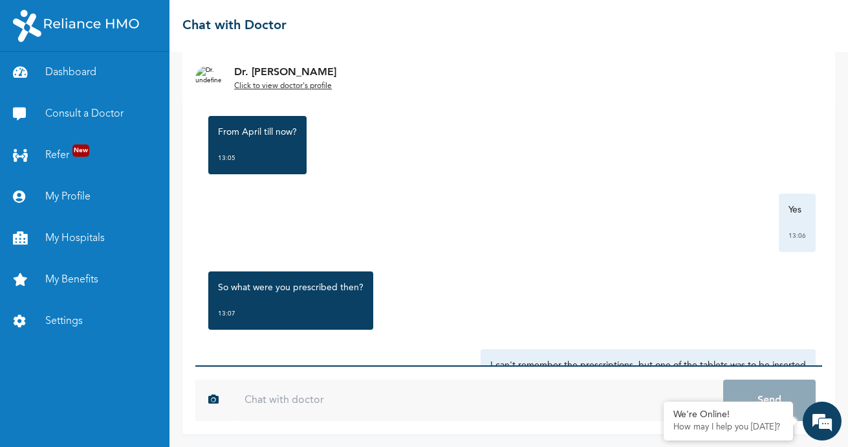
paste input "My main concern now is, I observed something [DATE], my discharge was kinda see…"
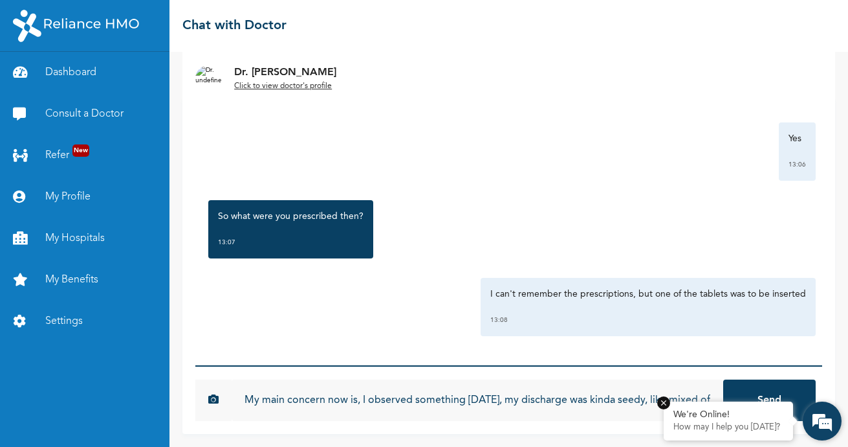
click at [662, 407] on em at bounding box center [664, 402] width 13 height 13
click at [687, 399] on input "My main concern now is, I observed something [DATE], my discharge was kinda see…" at bounding box center [478, 399] width 492 height 41
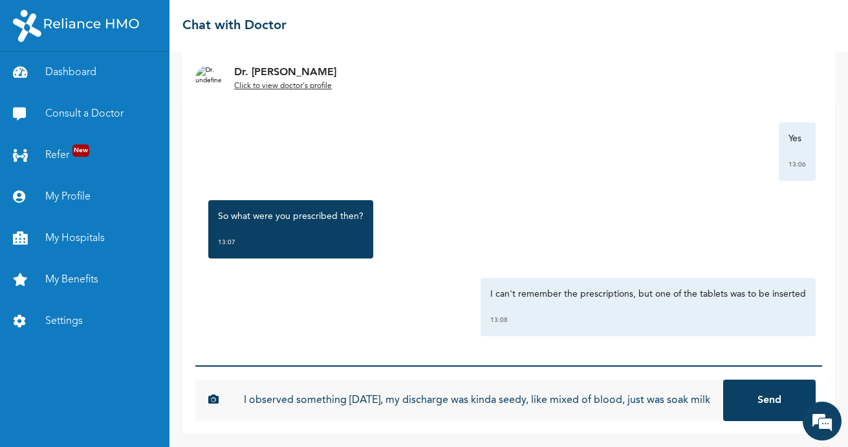
scroll to position [0, 137]
type input "My main concern now is, I observed something [DATE], my discharge was kinda see…"
click at [743, 410] on button "Send" at bounding box center [770, 399] width 93 height 41
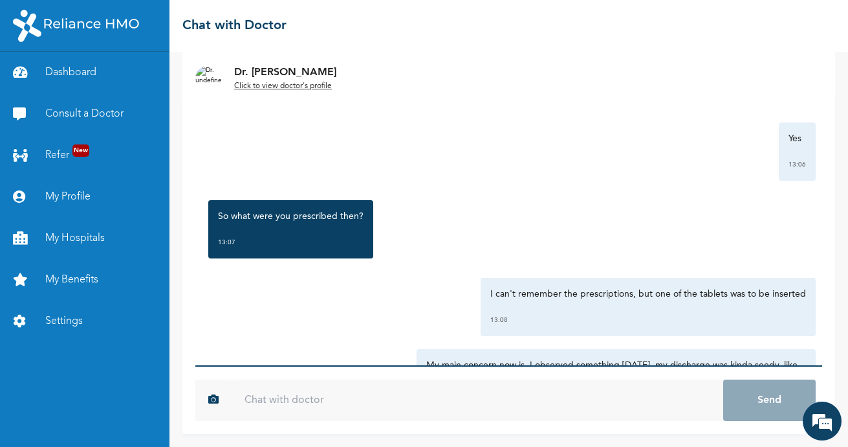
scroll to position [1186, 0]
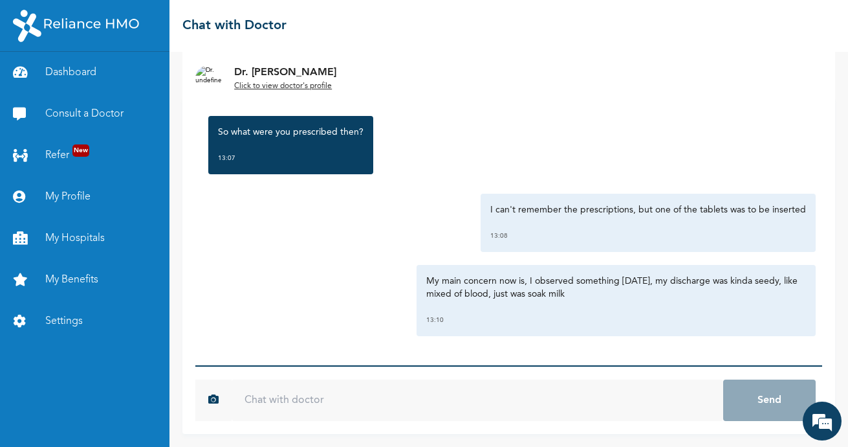
click at [539, 307] on div "My main concern now is, I observed something [DATE], my discharge was kinda see…" at bounding box center [616, 300] width 399 height 71
click at [555, 296] on p "My main concern now is, I observed something [DATE], my discharge was kinda see…" at bounding box center [616, 287] width 380 height 26
drag, startPoint x: 555, startPoint y: 296, endPoint x: 513, endPoint y: 294, distance: 42.1
click at [513, 294] on p "My main concern now is, I observed something [DATE], my discharge was kinda see…" at bounding box center [616, 287] width 380 height 26
click at [430, 388] on input "text" at bounding box center [478, 399] width 492 height 41
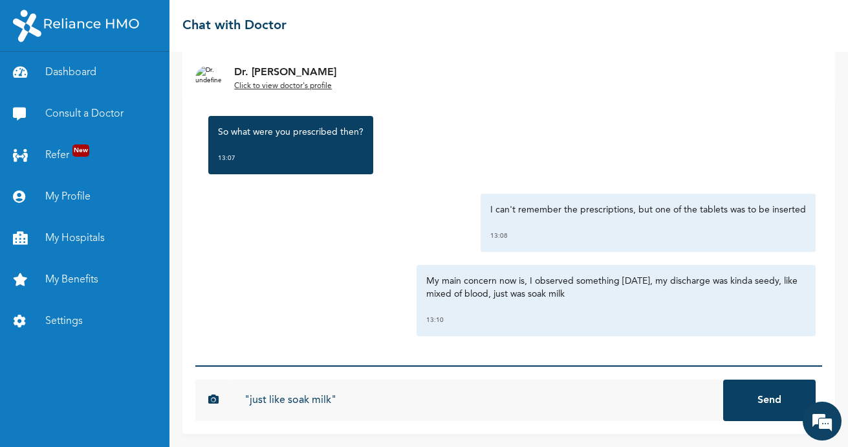
type input ""just like soak milk""
click at [724, 379] on button "Send" at bounding box center [770, 399] width 93 height 41
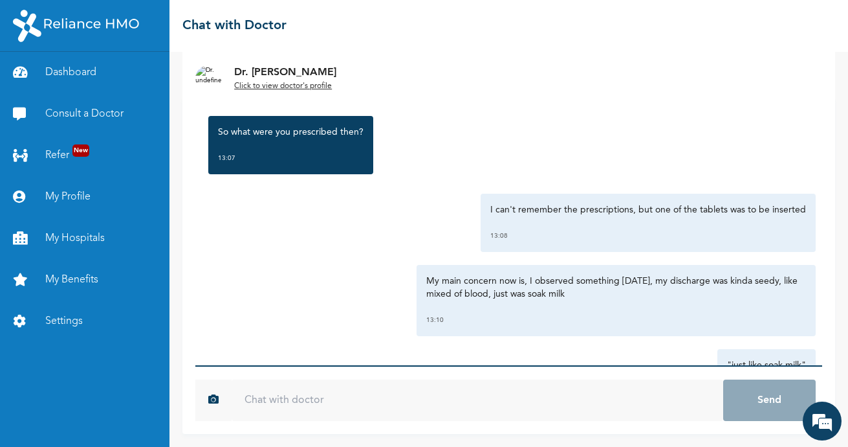
scroll to position [1257, 0]
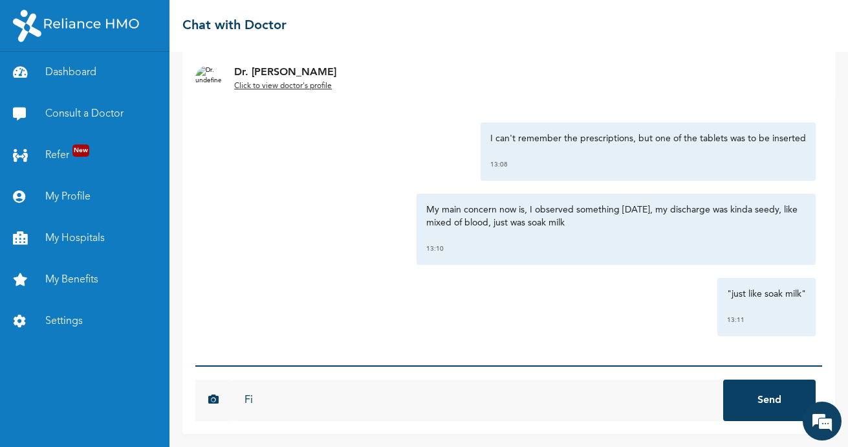
type input "F"
type input "It's my first time experiencing something like that"
click at [724, 379] on button "Send" at bounding box center [770, 399] width 93 height 41
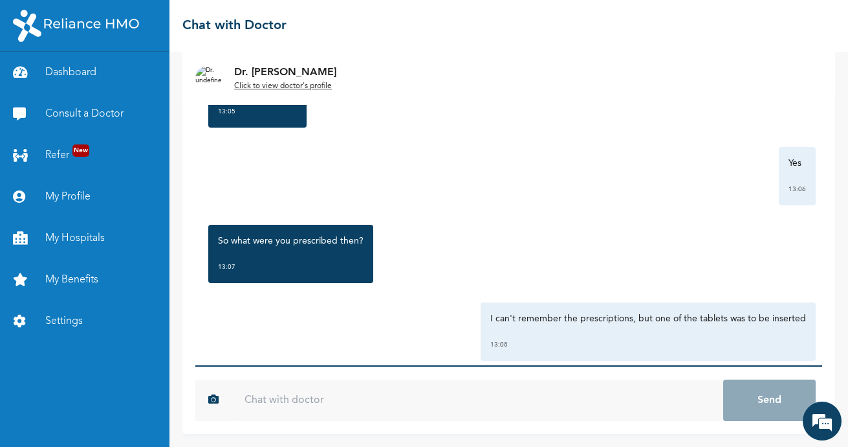
scroll to position [1328, 0]
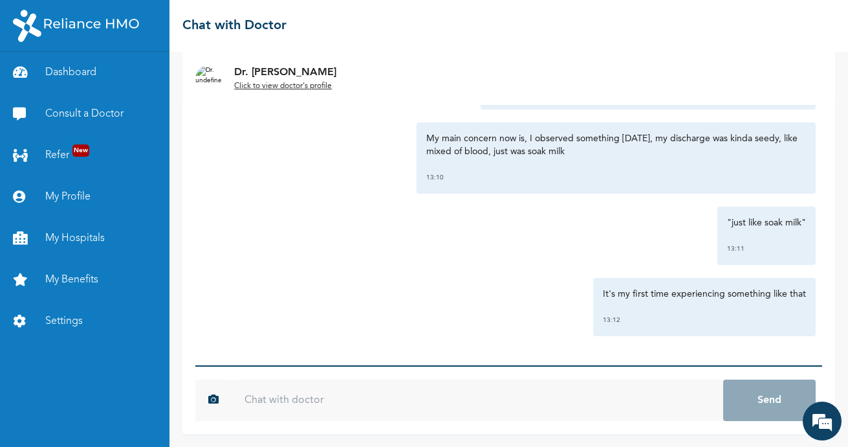
click at [206, 72] on img at bounding box center [208, 78] width 26 height 26
click at [263, 89] on u "Click to view doctor's profile" at bounding box center [283, 86] width 98 height 8
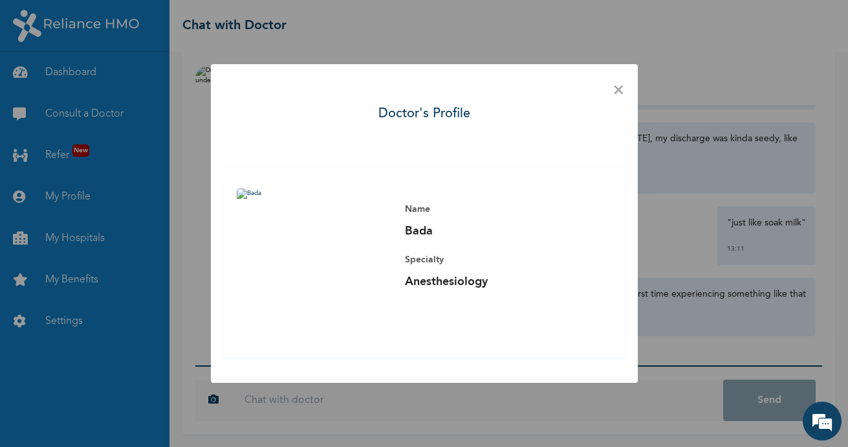
click at [247, 190] on img at bounding box center [314, 265] width 155 height 155
click at [617, 94] on span "×" at bounding box center [619, 90] width 12 height 27
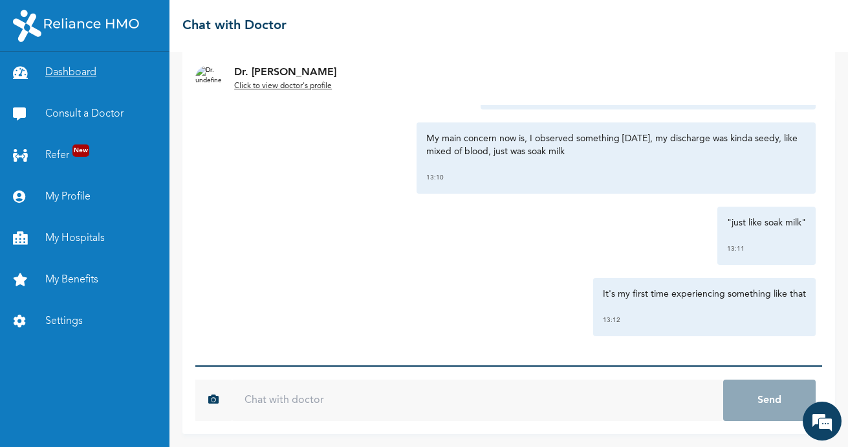
click at [67, 65] on link "Dashboard" at bounding box center [85, 72] width 170 height 41
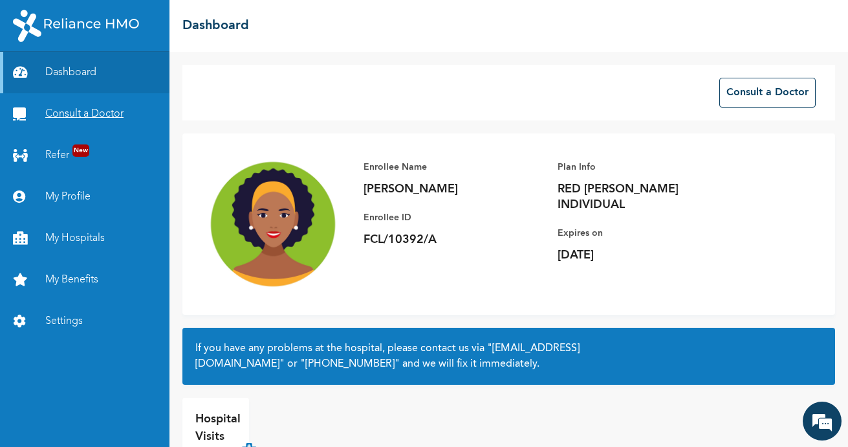
click at [47, 103] on link "Consult a Doctor" at bounding box center [85, 113] width 170 height 41
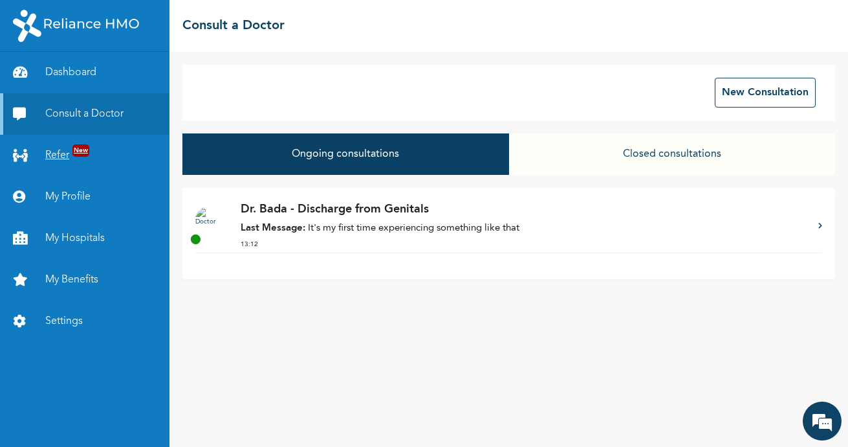
click at [56, 159] on link "Refer New" at bounding box center [85, 155] width 170 height 41
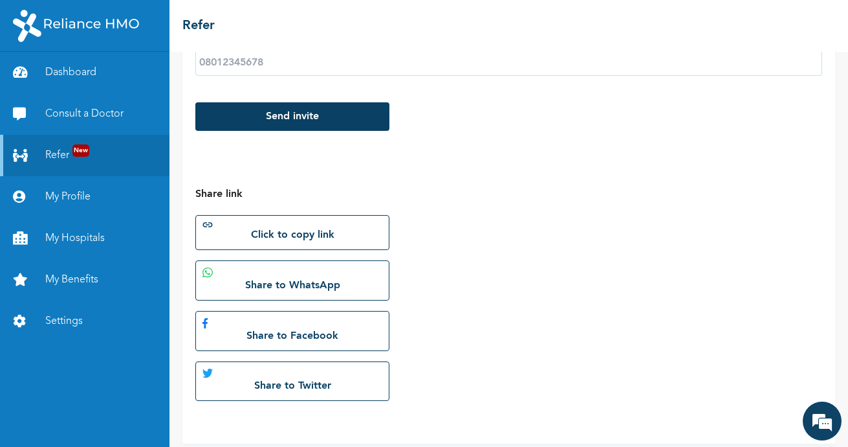
scroll to position [289, 0]
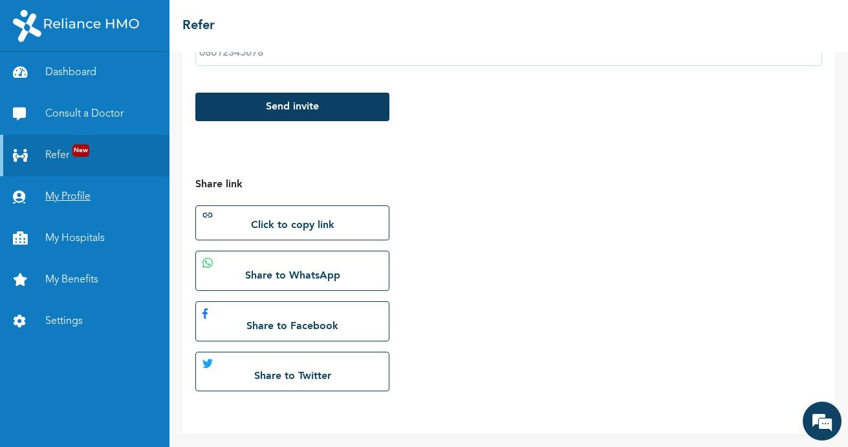
click at [74, 190] on link "My Profile" at bounding box center [85, 196] width 170 height 41
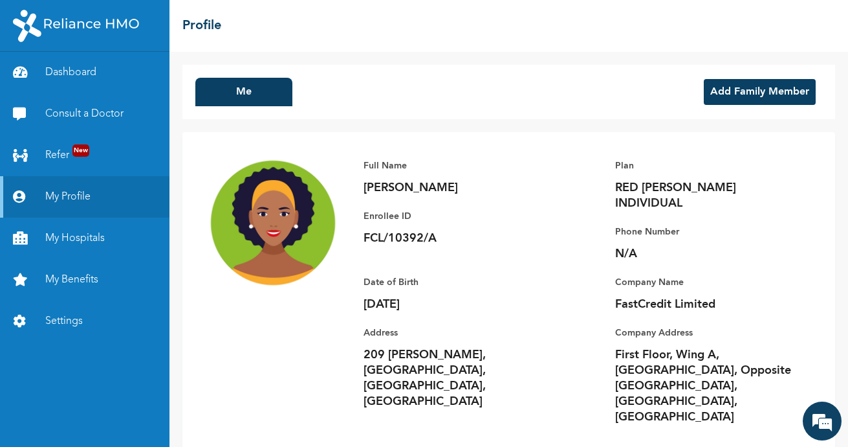
click at [771, 96] on button "Add Family Member" at bounding box center [760, 92] width 112 height 26
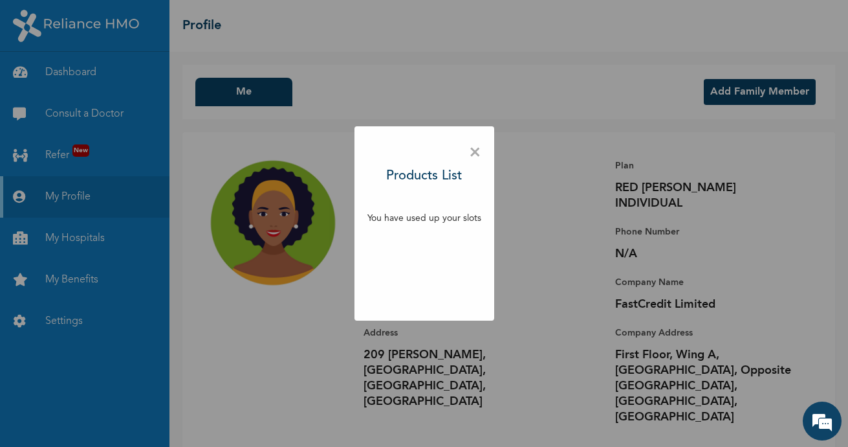
click at [474, 150] on span "×" at bounding box center [475, 152] width 12 height 27
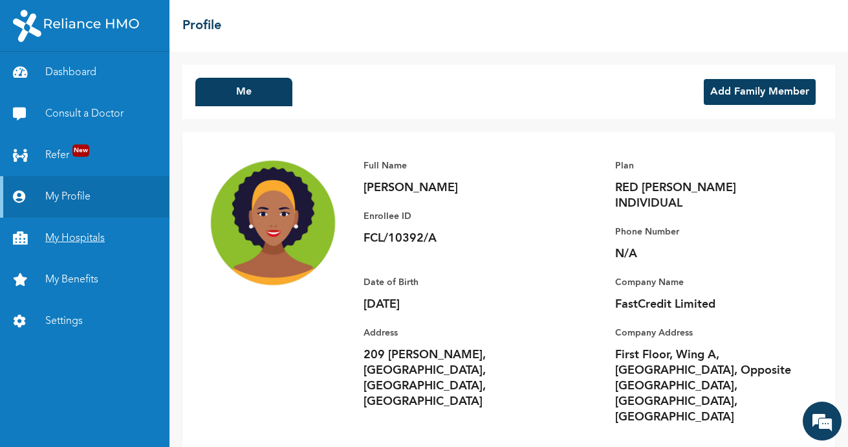
click at [56, 236] on link "My Hospitals" at bounding box center [85, 237] width 170 height 41
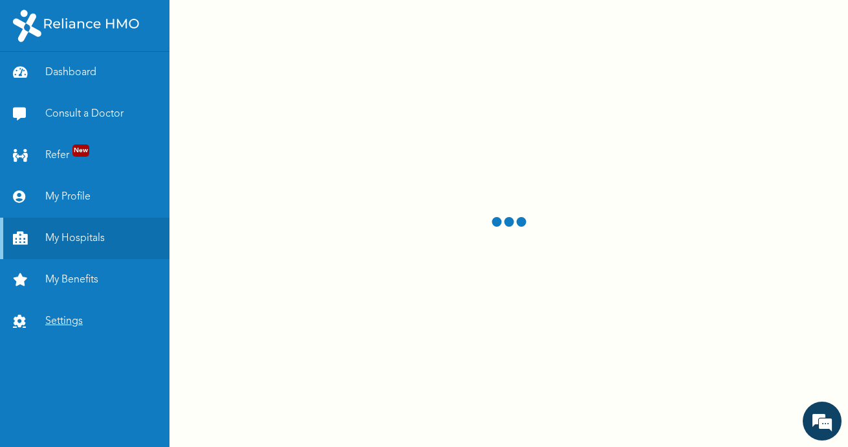
click at [65, 314] on link "Settings" at bounding box center [85, 320] width 170 height 41
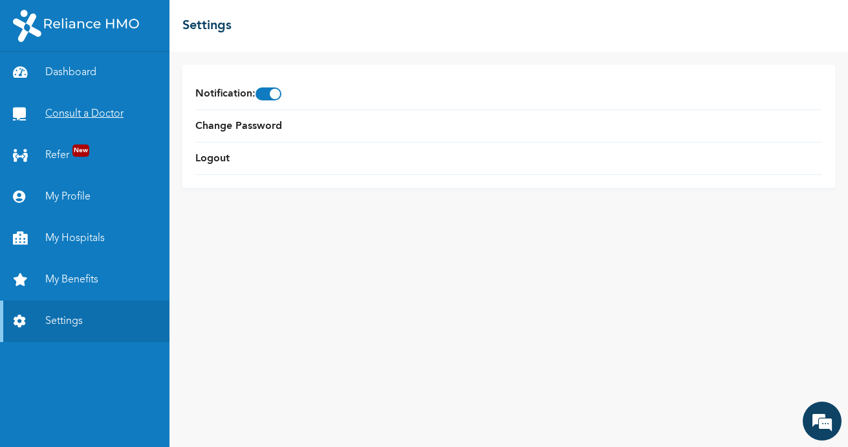
click at [70, 114] on link "Consult a Doctor" at bounding box center [85, 113] width 170 height 41
